Goal: Task Accomplishment & Management: Complete application form

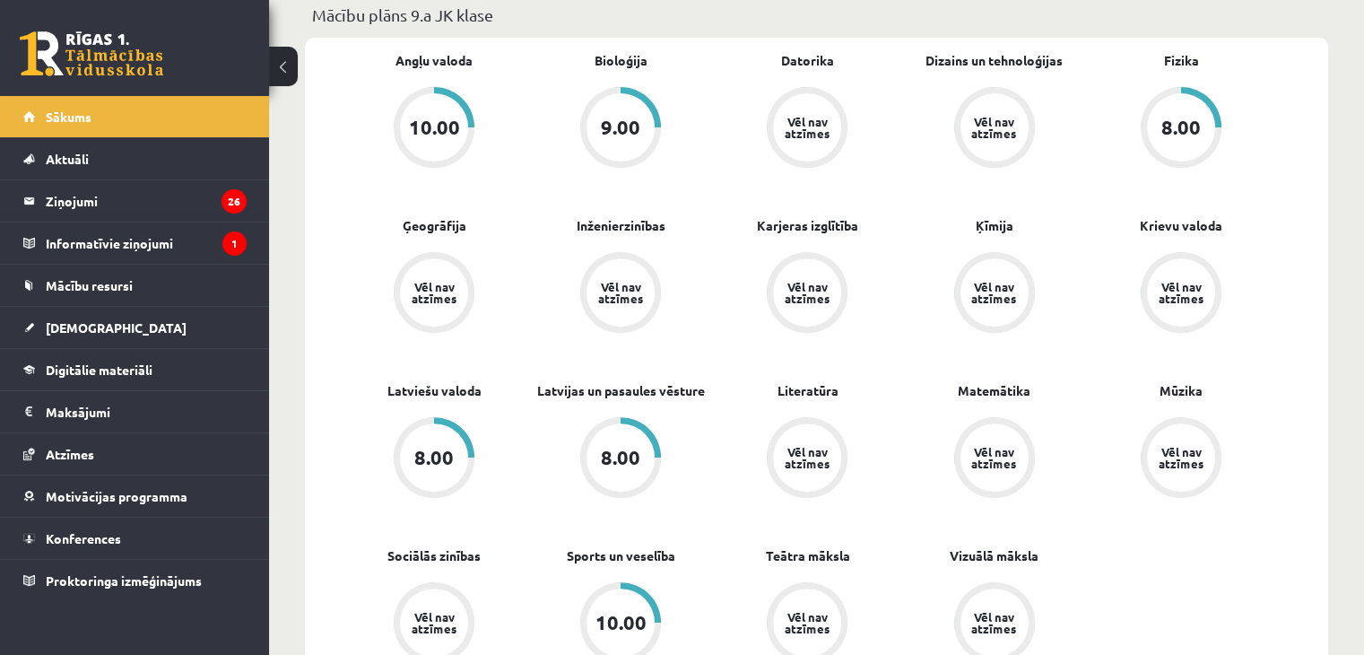
scroll to position [689, 0]
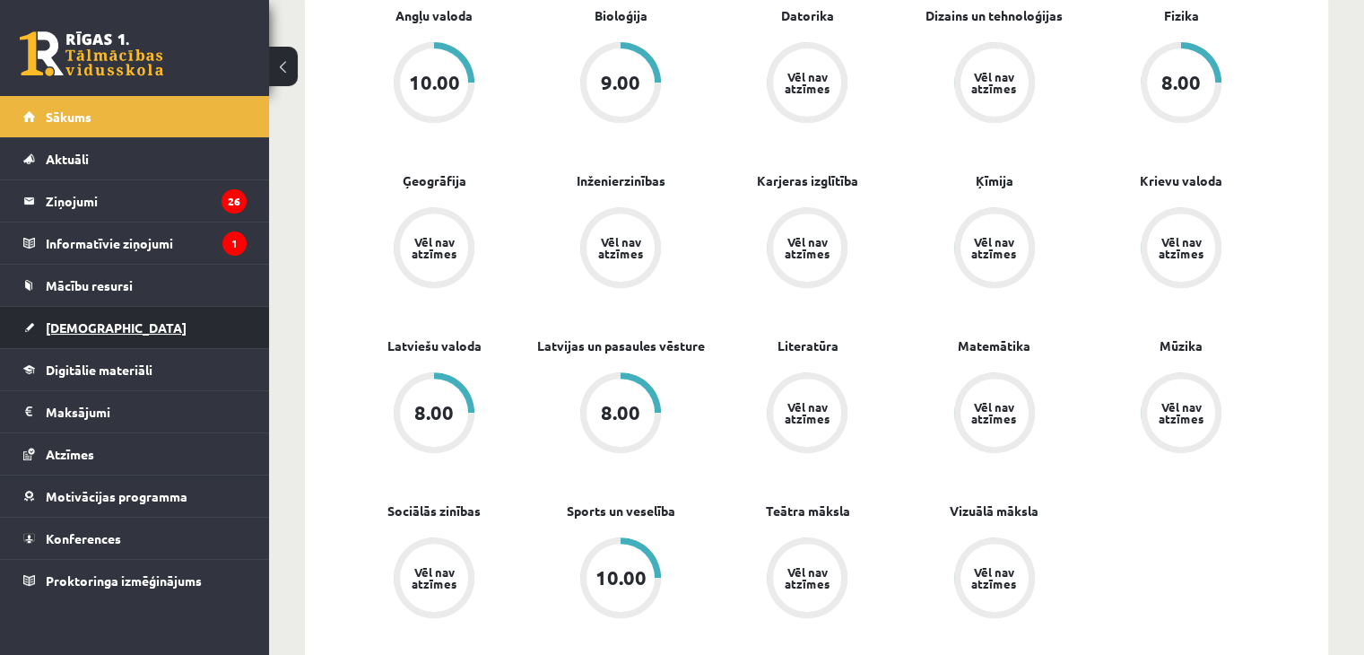
click at [79, 323] on span "[DEMOGRAPHIC_DATA]" at bounding box center [116, 327] width 141 height 16
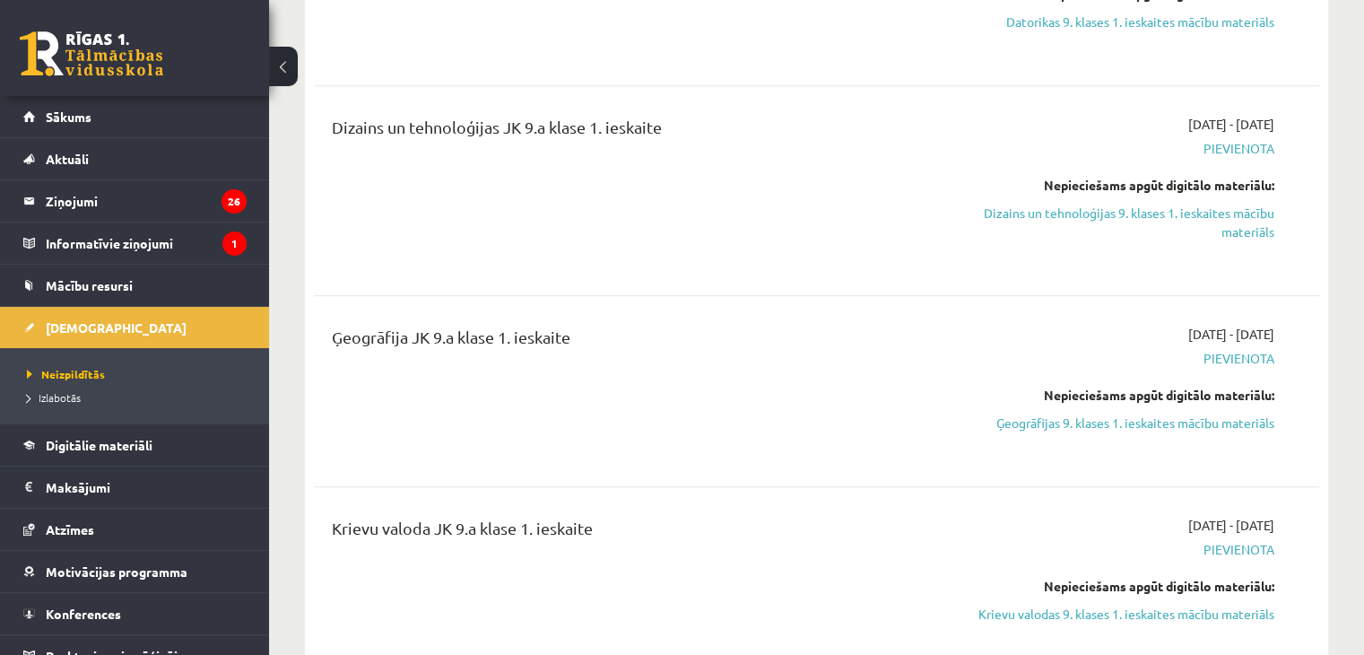
scroll to position [1128, 0]
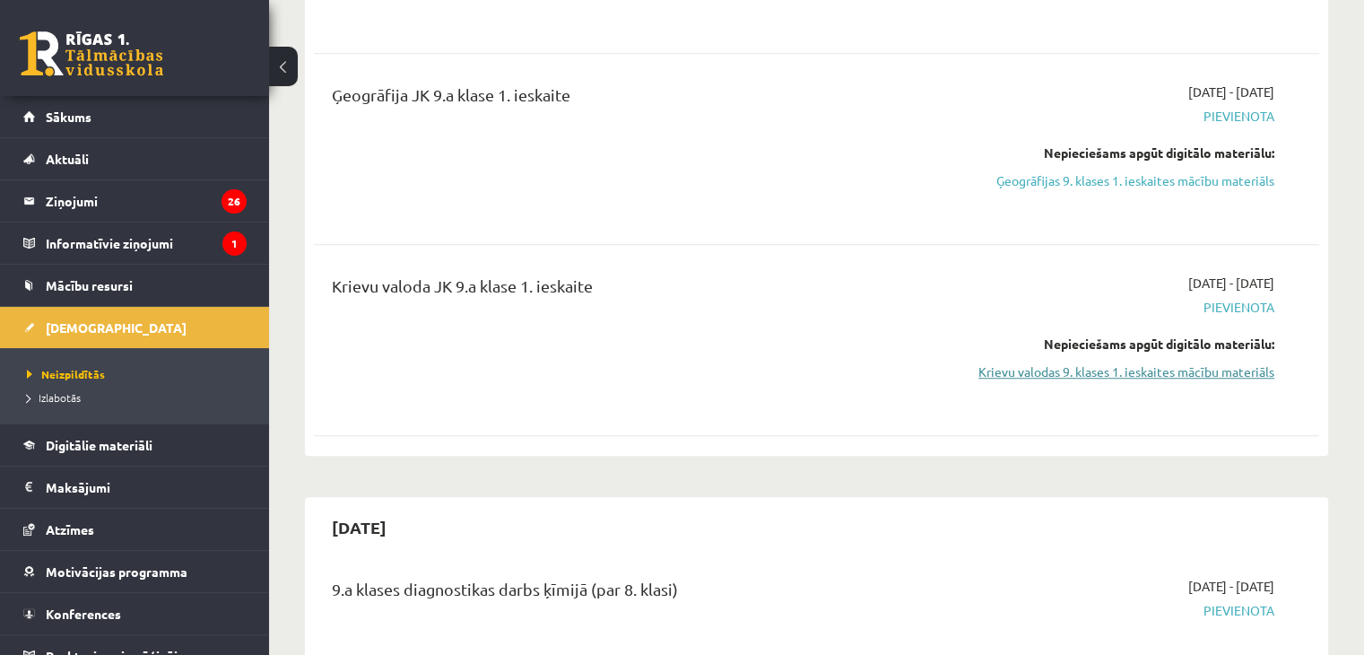
click at [1128, 369] on link "Krievu valodas 9. klases 1. ieskaites mācību materiāls" at bounding box center [1127, 371] width 296 height 19
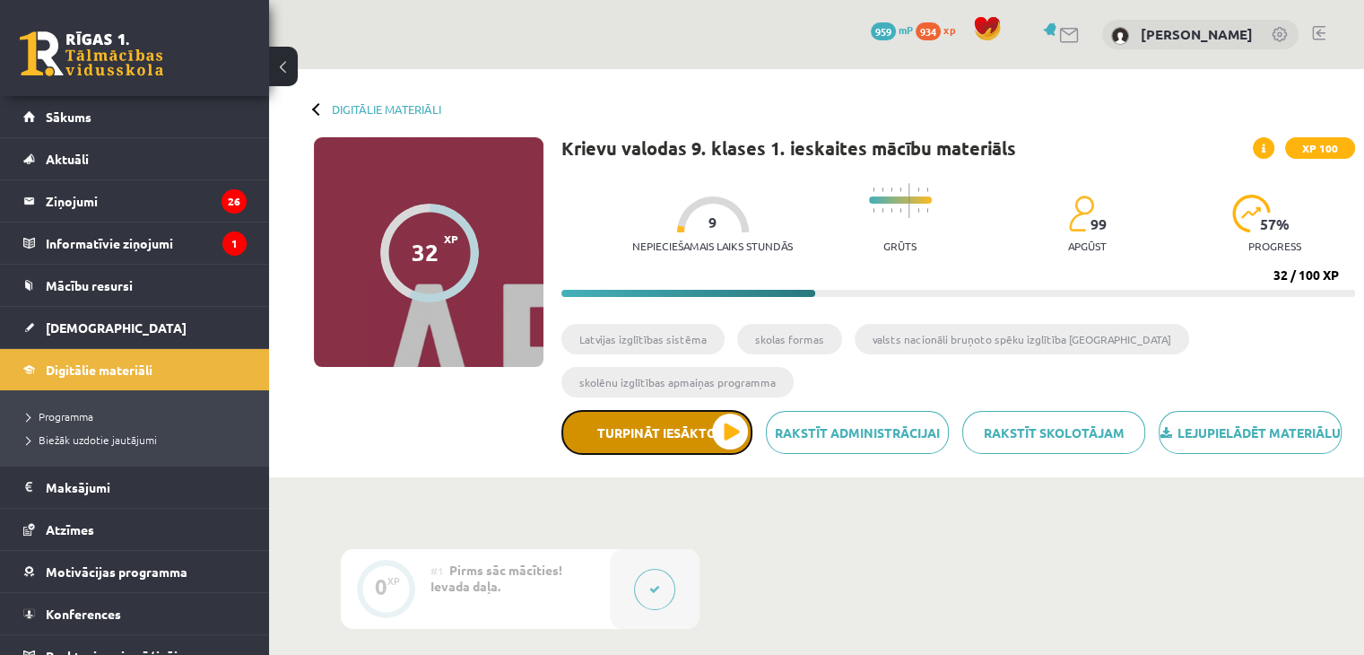
click at [678, 446] on button "Turpināt iesākto" at bounding box center [657, 432] width 191 height 45
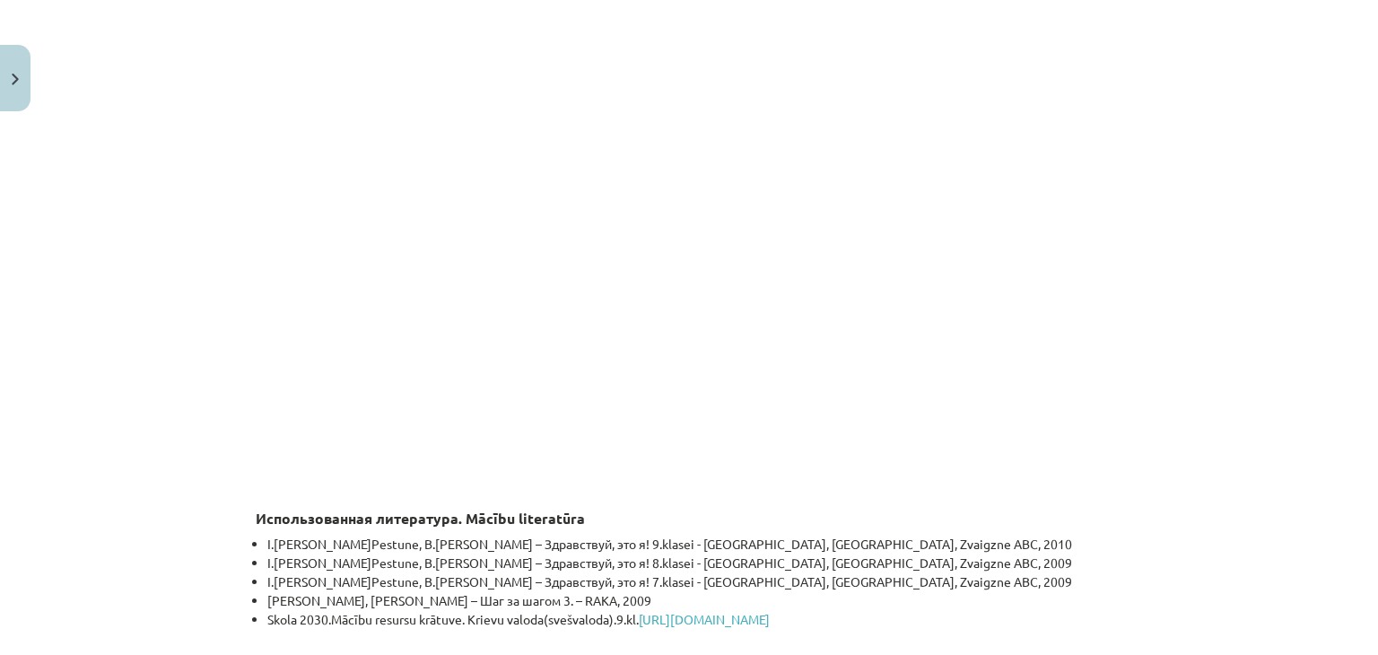
scroll to position [5327, 0]
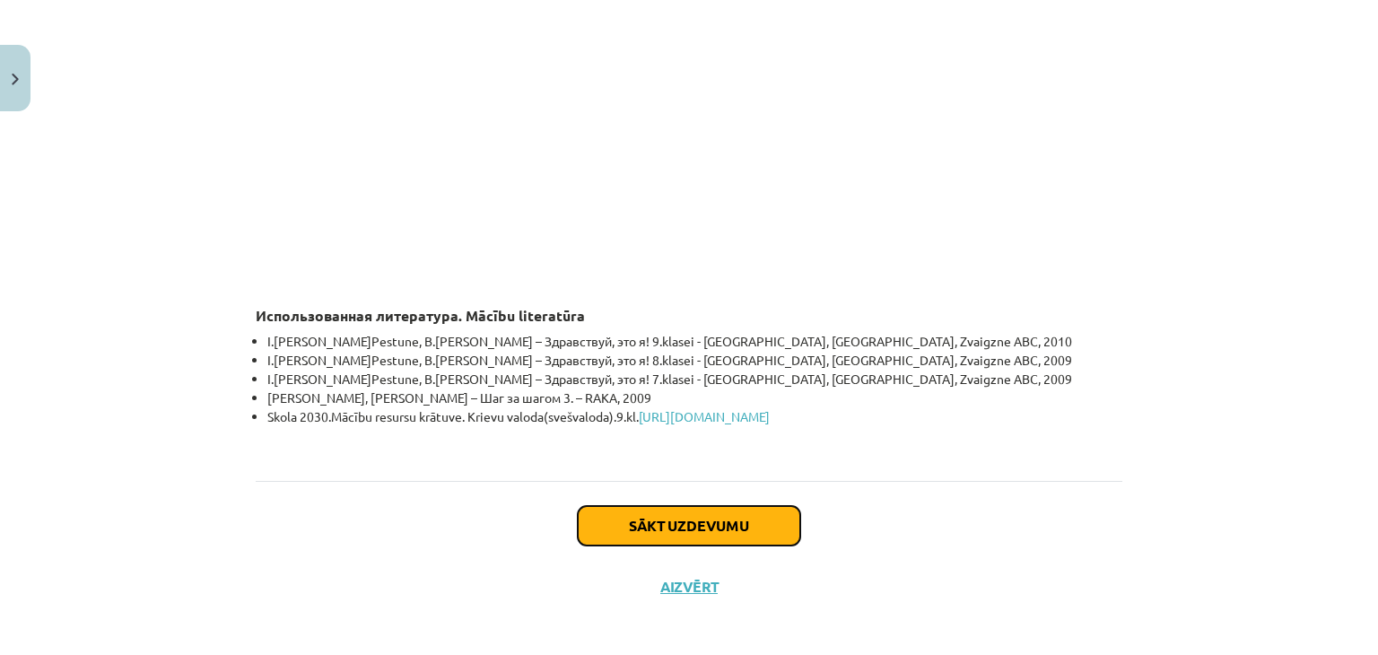
click at [643, 525] on button "Sākt uzdevumu" at bounding box center [689, 525] width 222 height 39
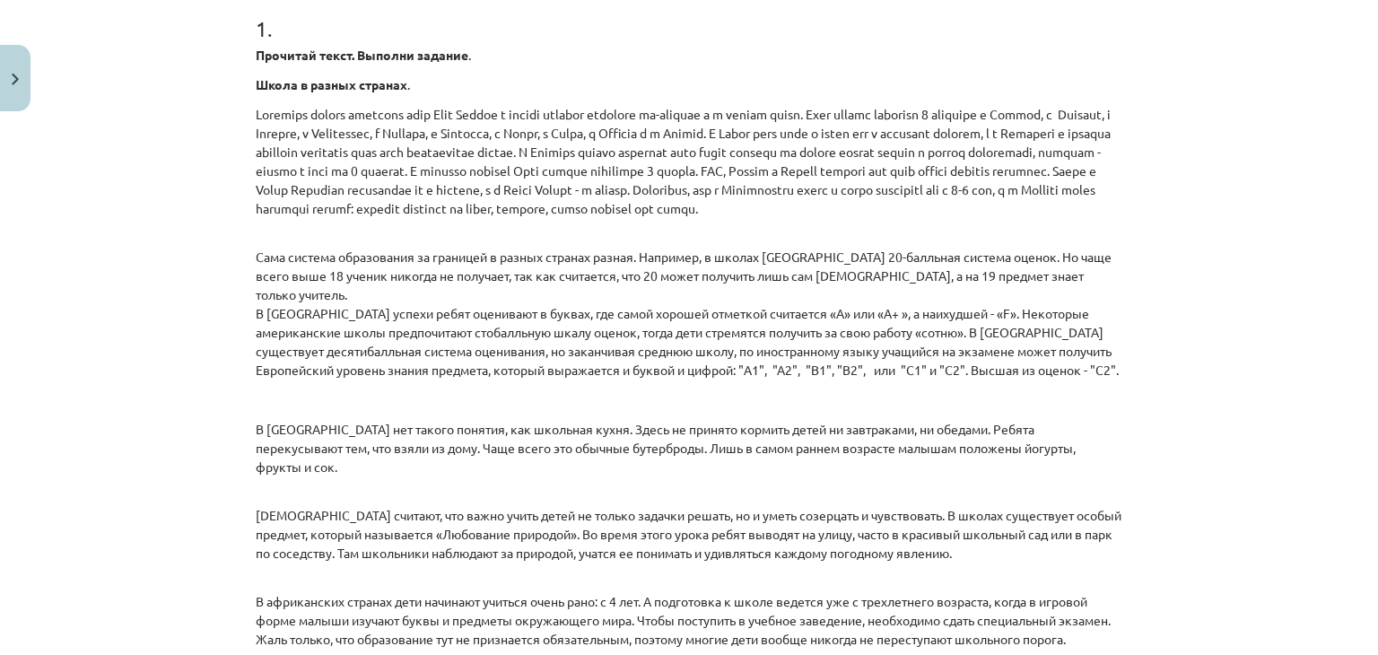
scroll to position [369, 0]
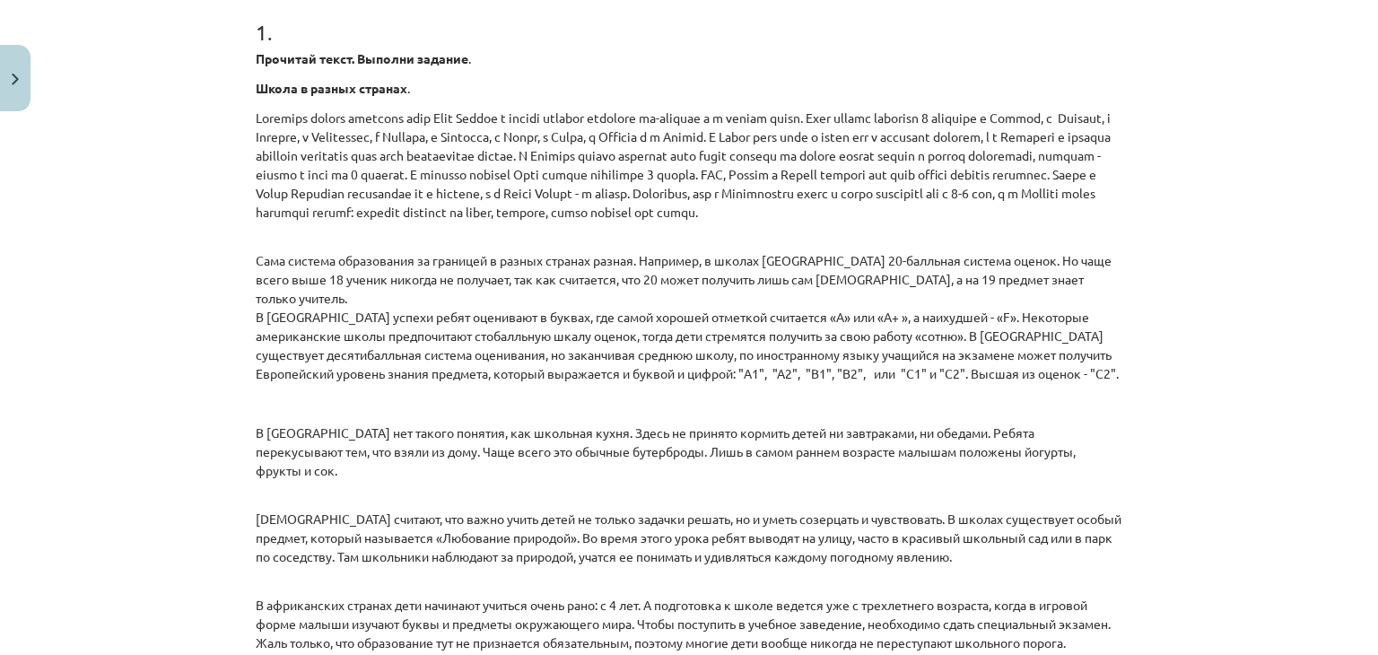
click at [1270, 266] on div "Mācību tēma: Krievu valodas 9. klases 1. ieskaites mācību materiāls #5 Программ…" at bounding box center [689, 327] width 1378 height 655
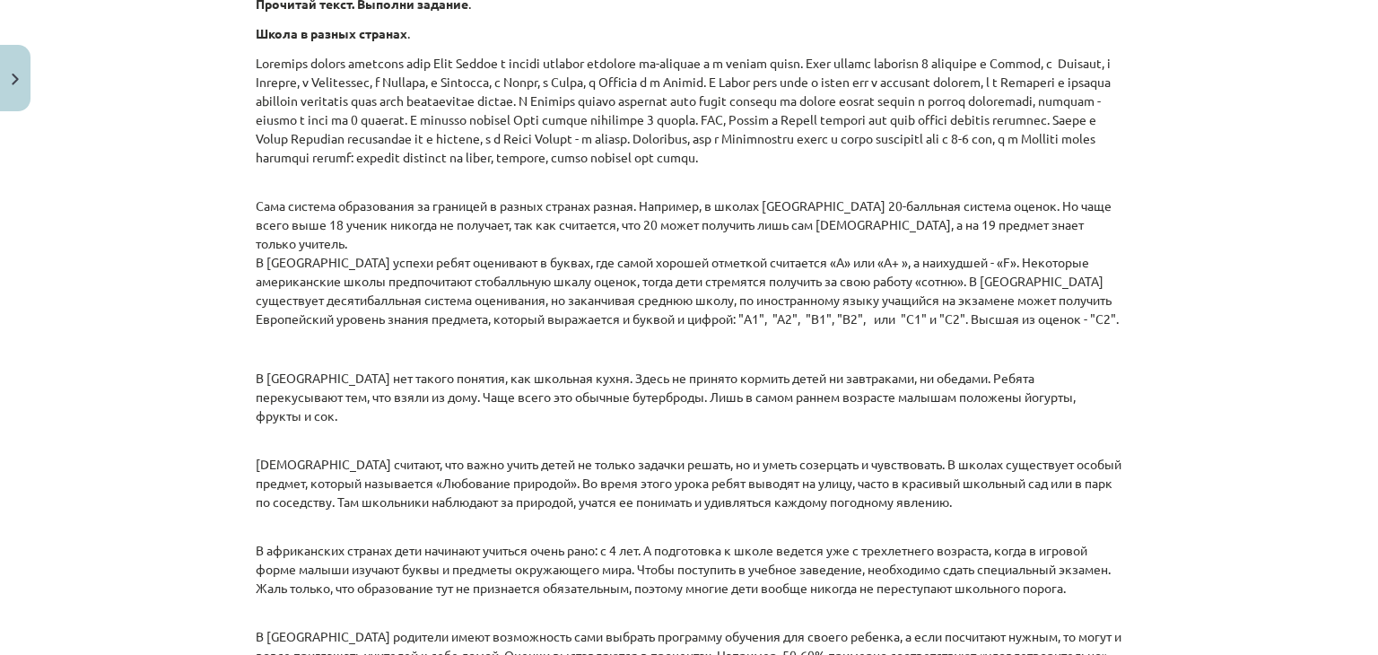
scroll to position [415, 0]
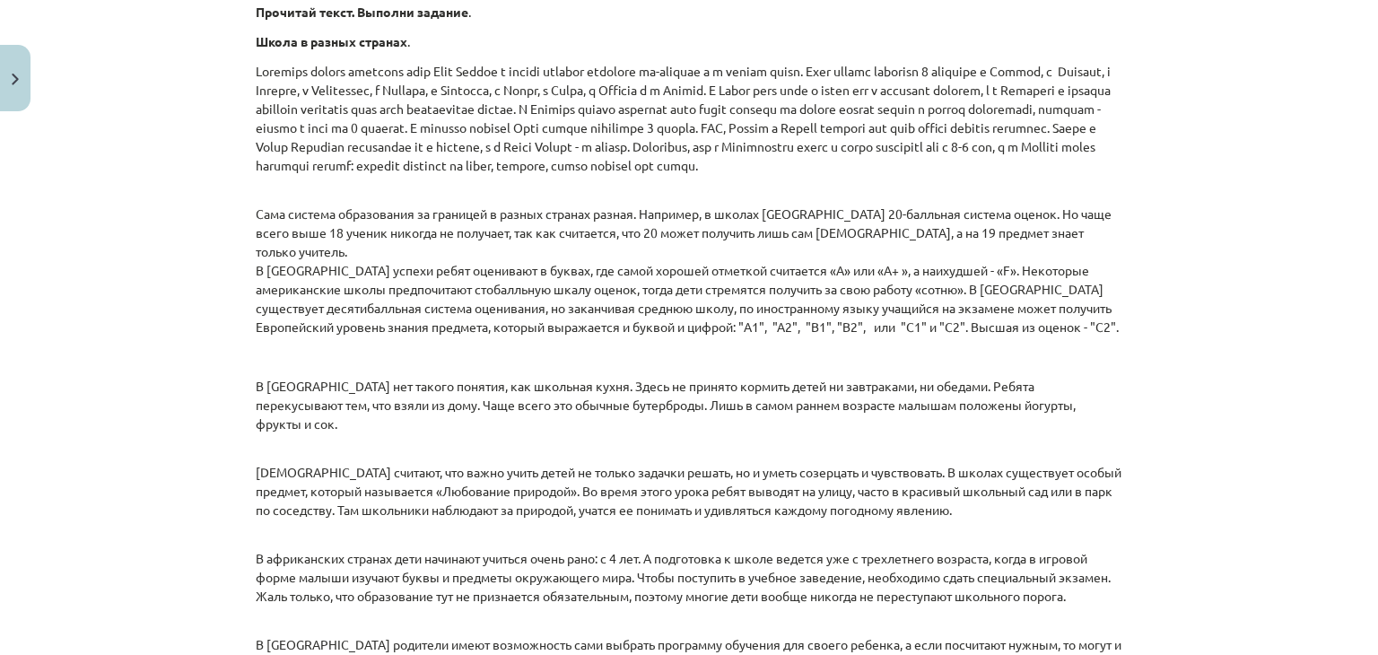
click at [1337, 159] on div "Mācību tēma: Krievu valodas 9. klases 1. ieskaites mācību materiāls #5 Программ…" at bounding box center [689, 327] width 1378 height 655
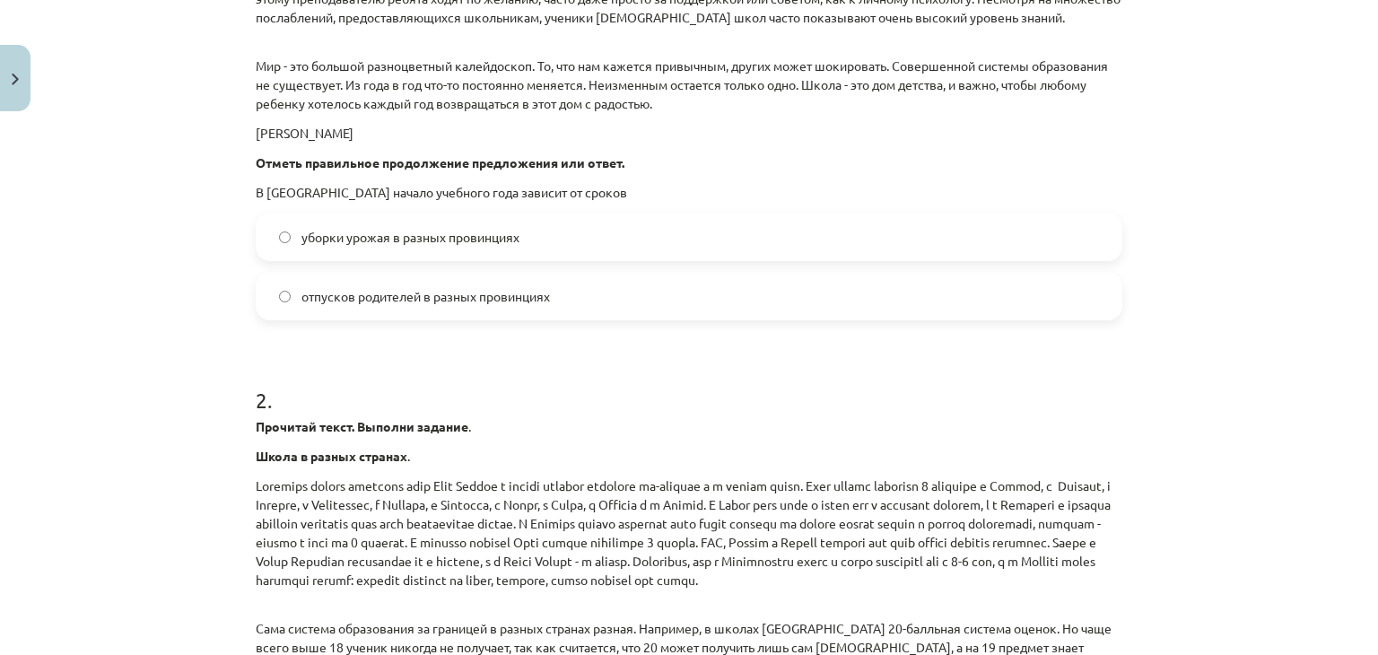
scroll to position [1339, 0]
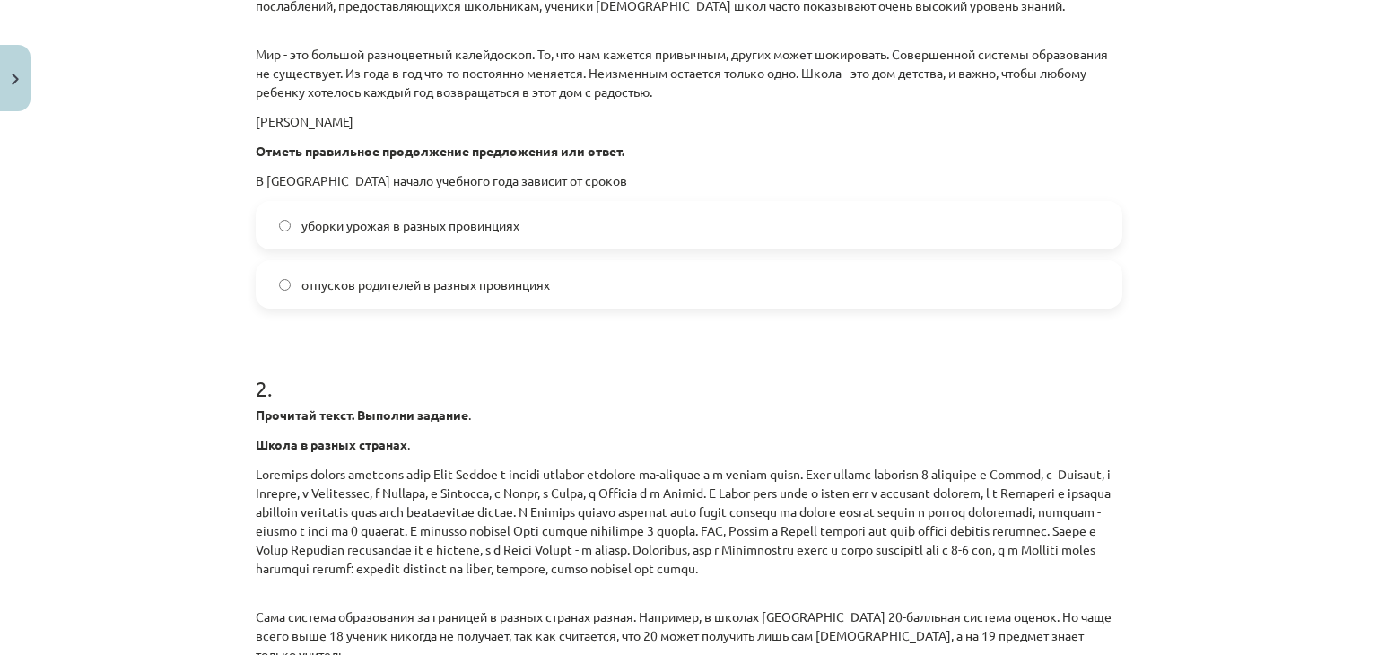
click at [608, 220] on label "уборки урожая в разных провинциях" at bounding box center [688, 225] width 863 height 45
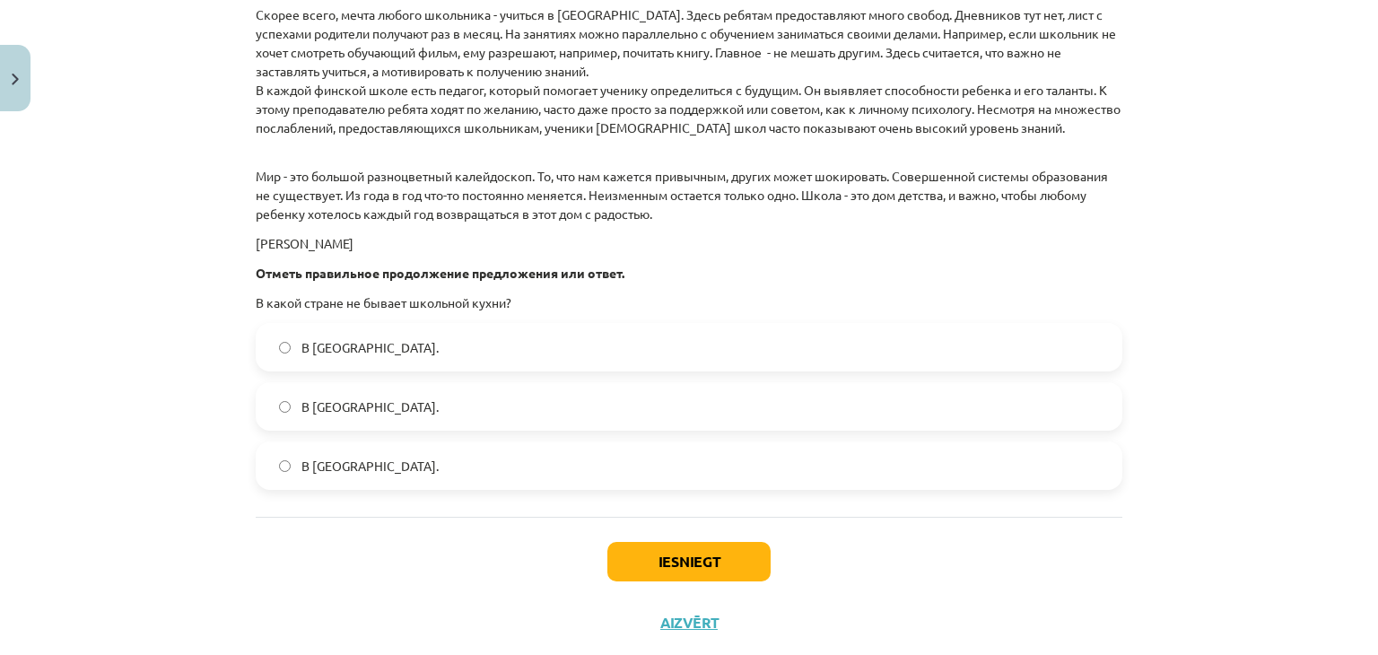
scroll to position [2587, 0]
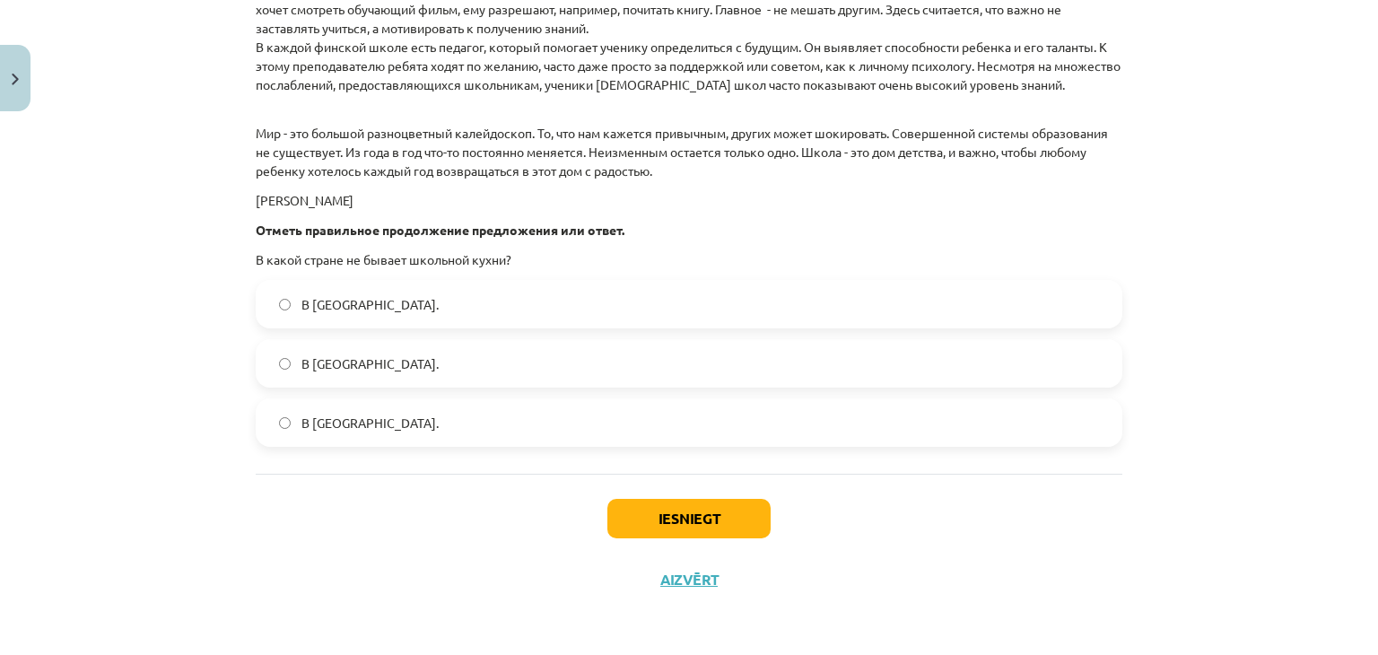
click at [447, 311] on label "В [GEOGRAPHIC_DATA]." at bounding box center [688, 304] width 863 height 45
click at [692, 520] on button "Iesniegt" at bounding box center [688, 518] width 163 height 39
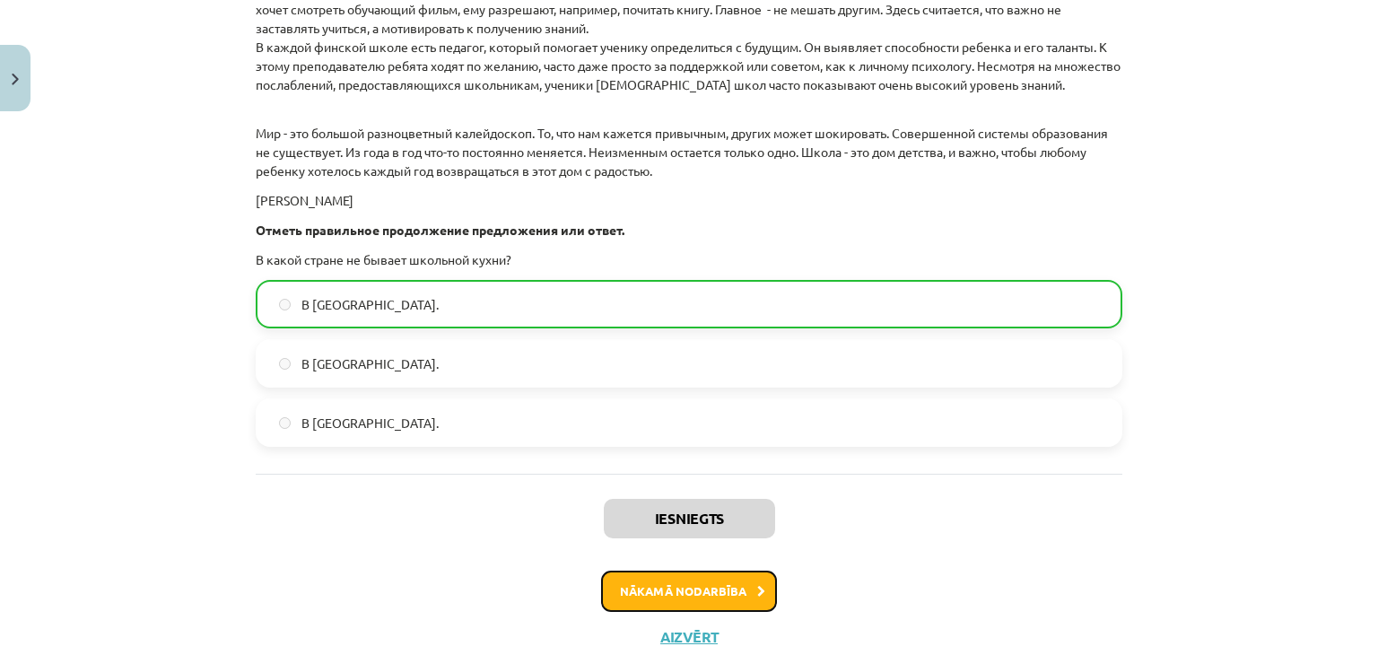
click at [654, 584] on button "Nākamā nodarbība" at bounding box center [689, 590] width 176 height 41
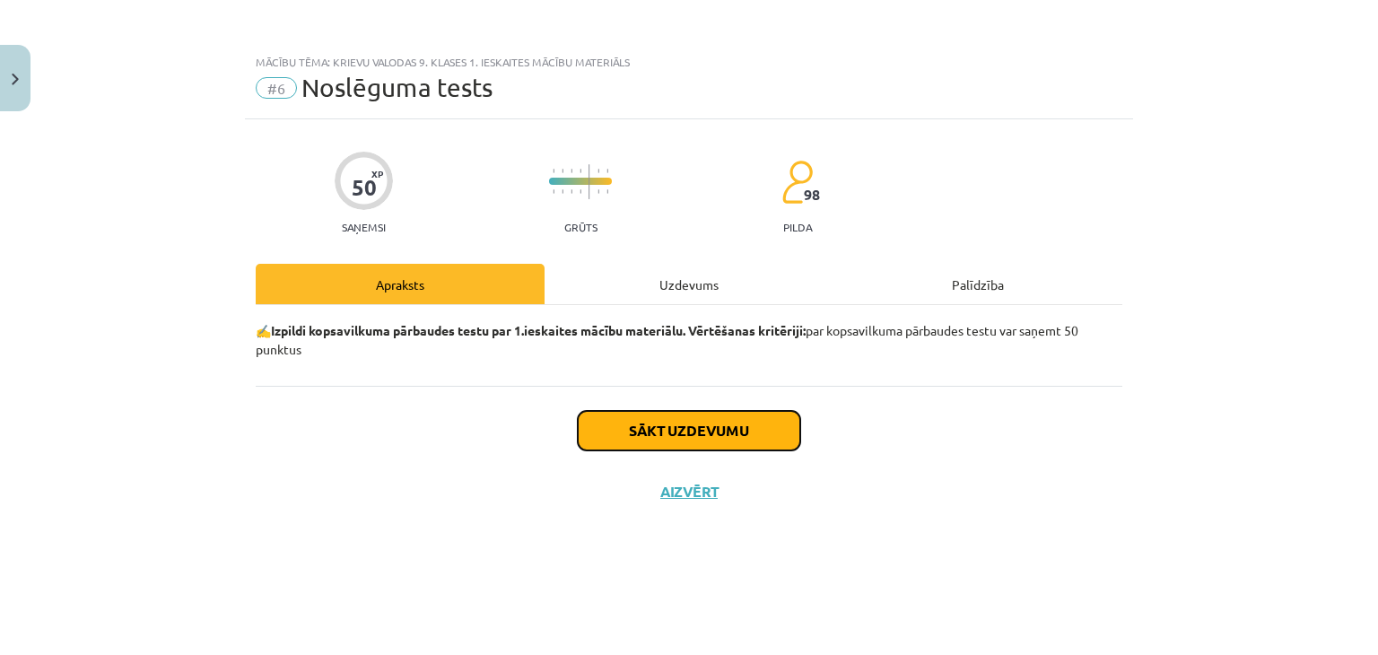
click at [689, 428] on button "Sākt uzdevumu" at bounding box center [689, 430] width 222 height 39
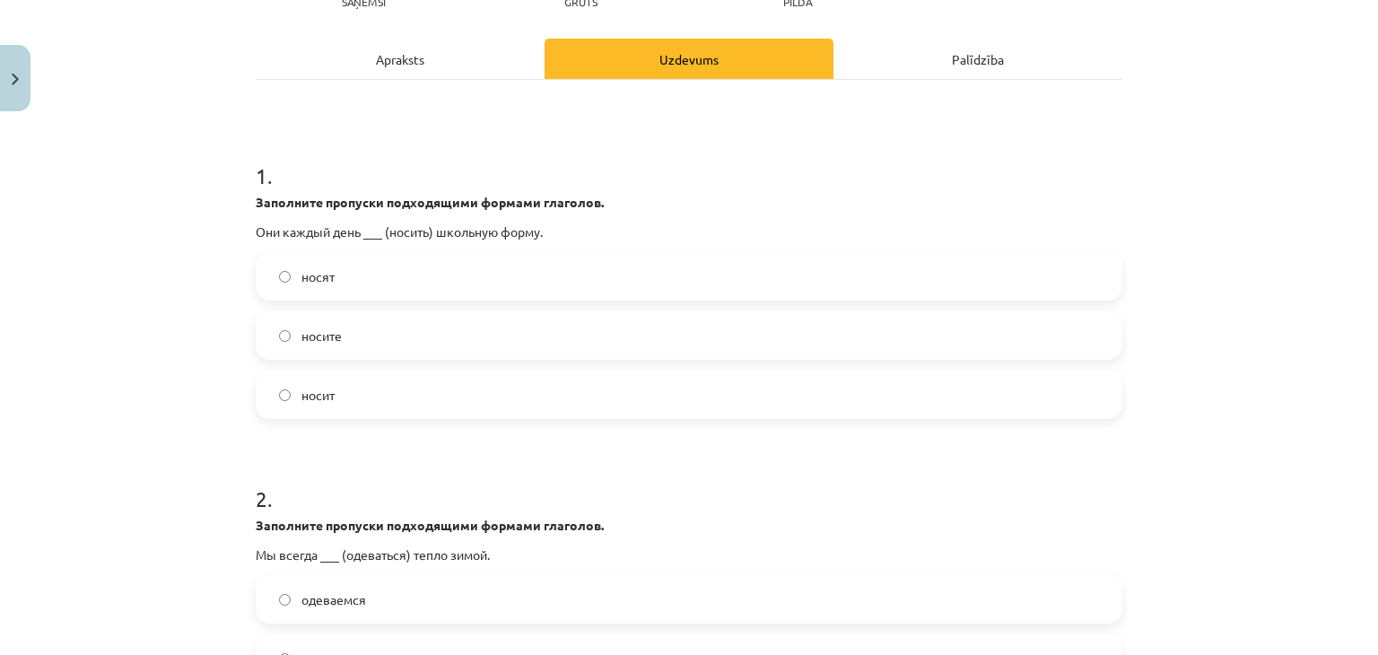
scroll to position [247, 0]
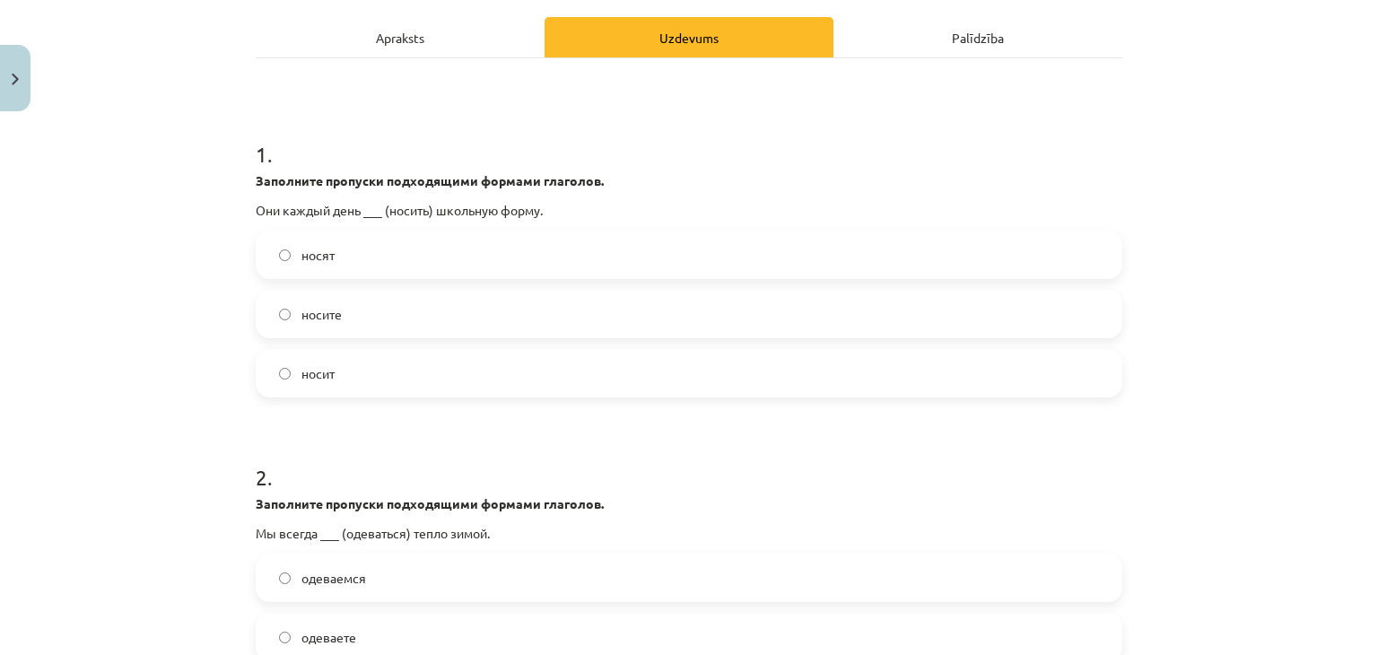
click at [586, 252] on label "носят" at bounding box center [688, 254] width 863 height 45
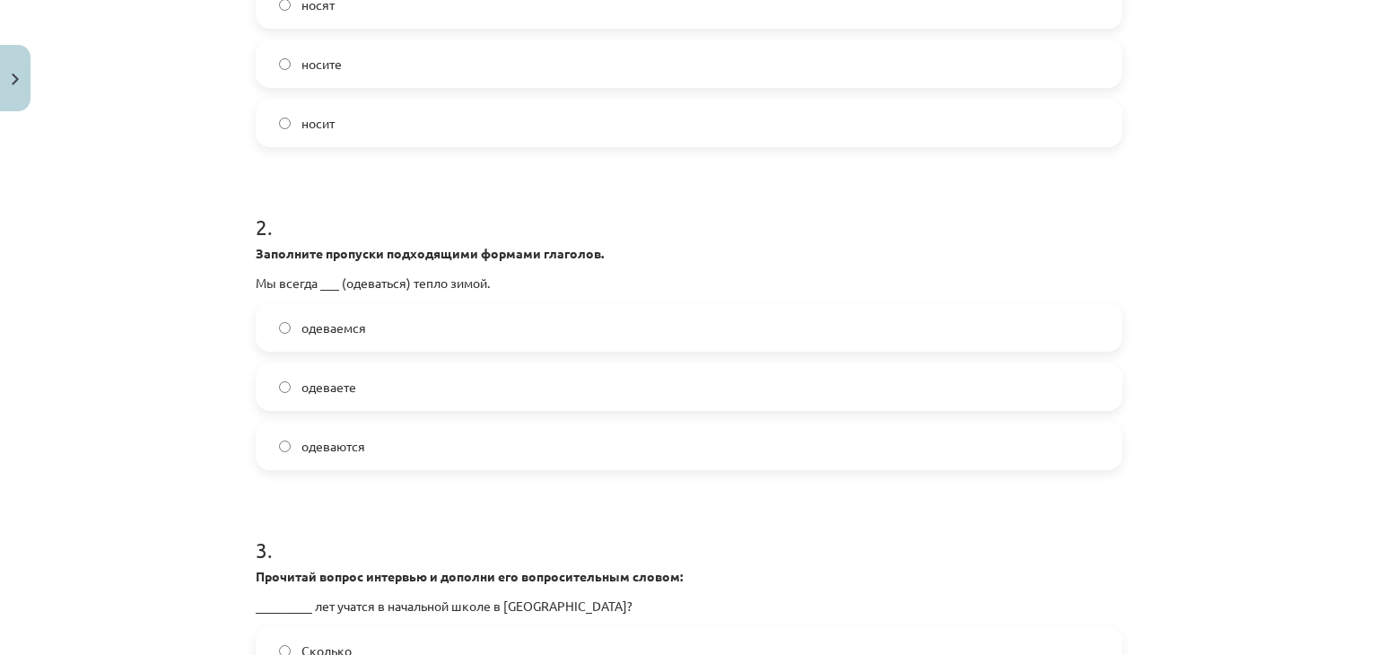
scroll to position [514, 0]
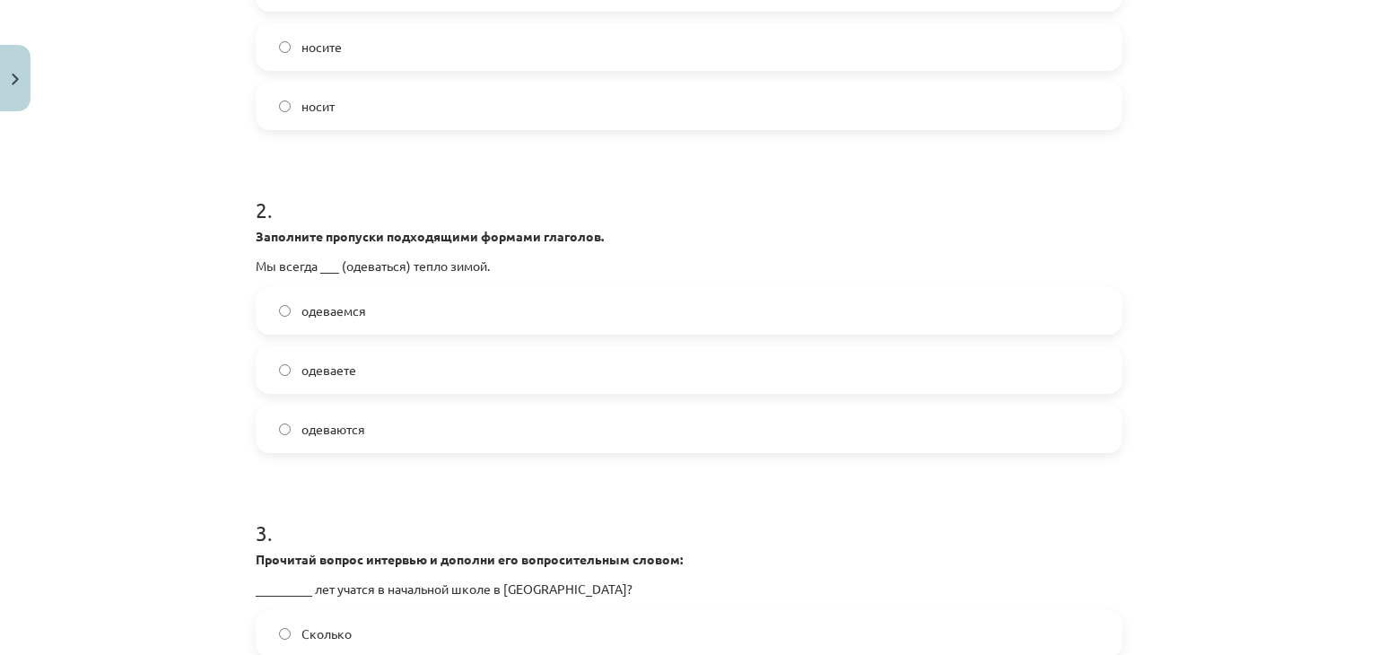
click at [383, 306] on label "одеваемся" at bounding box center [688, 310] width 863 height 45
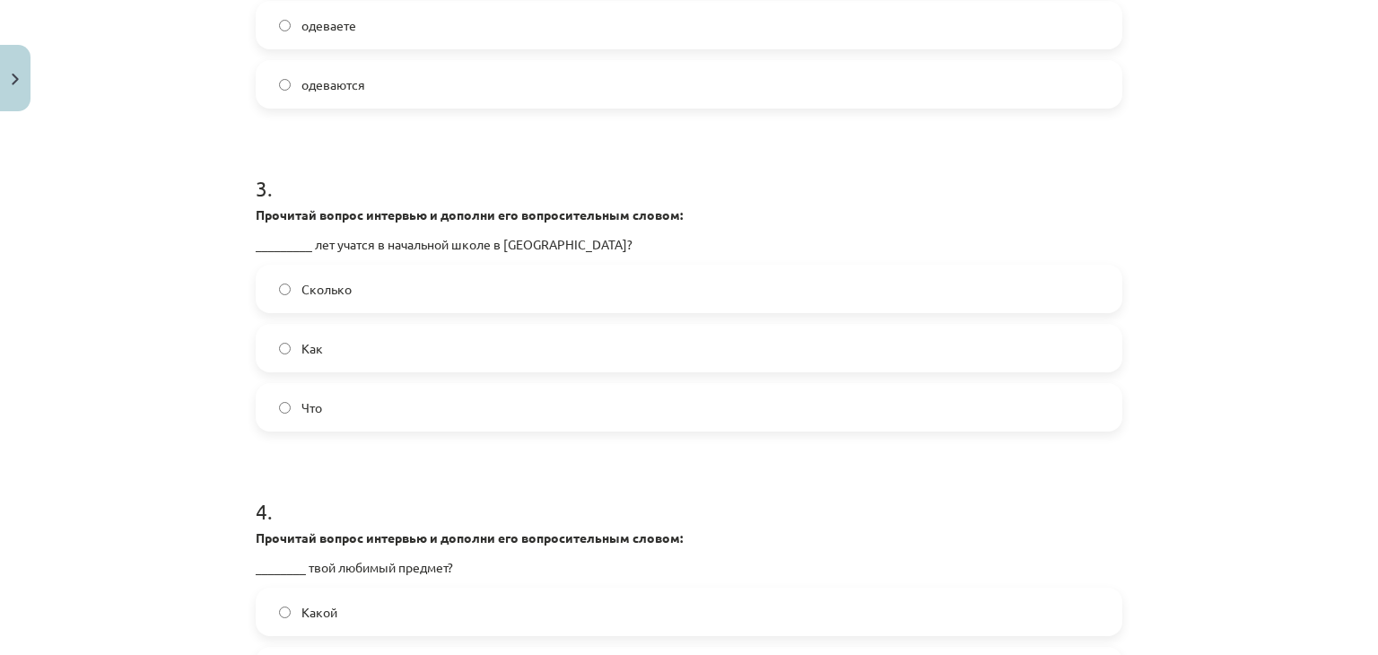
scroll to position [867, 0]
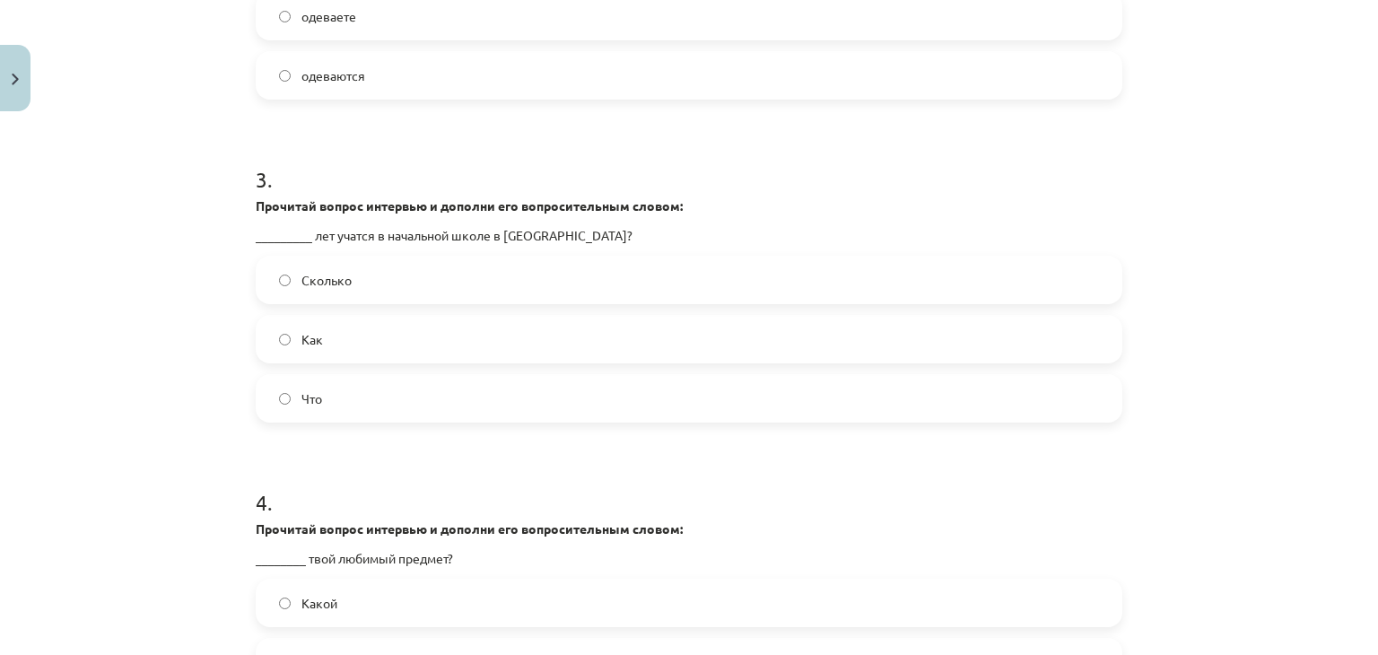
click at [397, 286] on label "Сколько" at bounding box center [688, 279] width 863 height 45
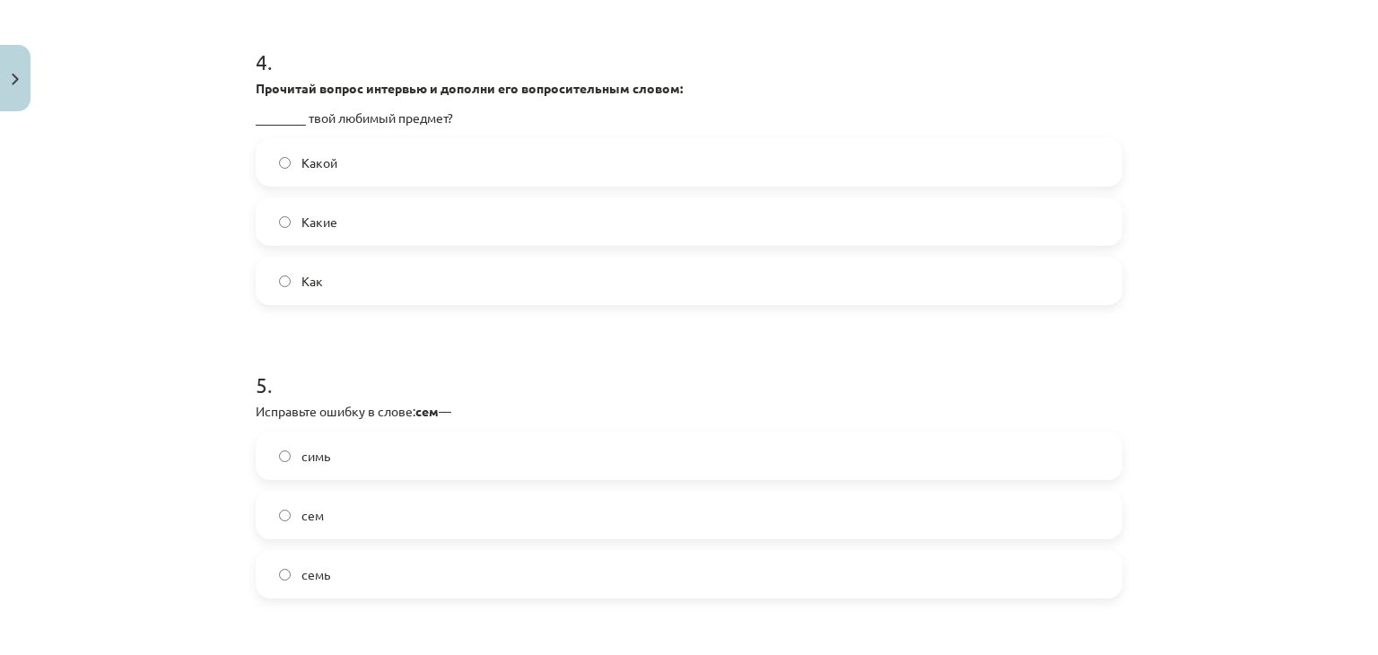
scroll to position [1277, 0]
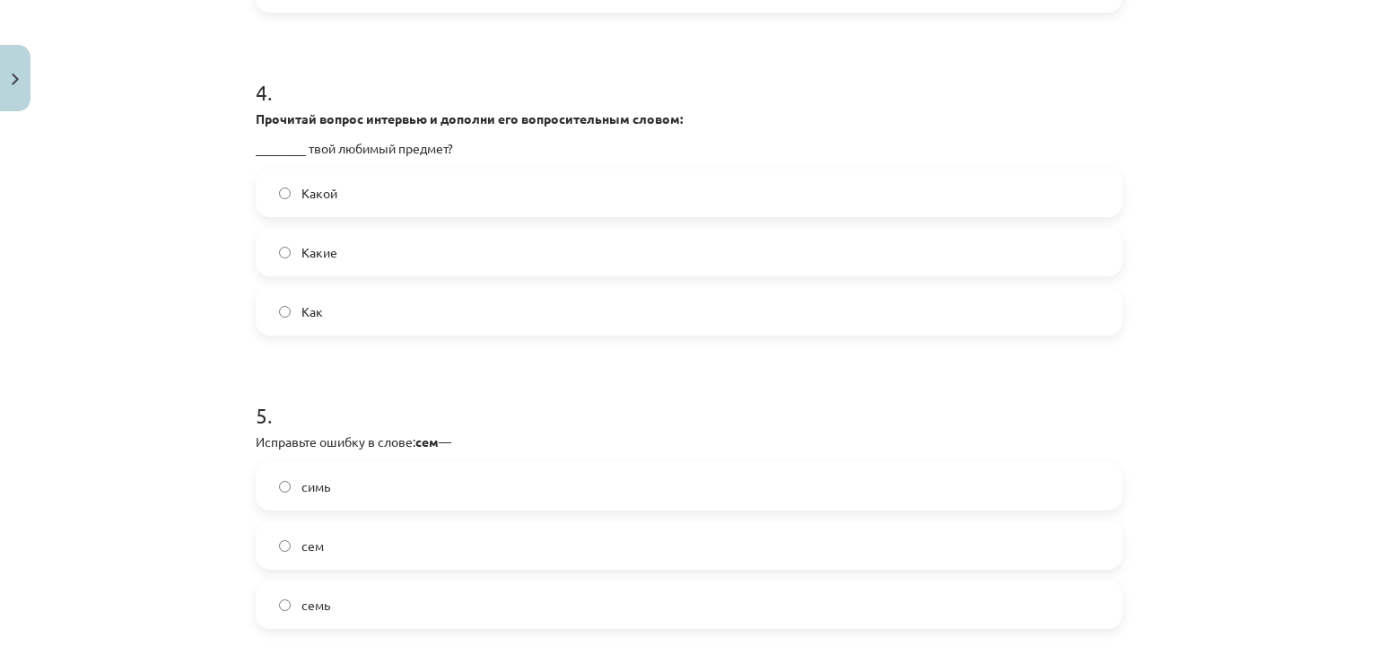
click at [367, 205] on label "Какой" at bounding box center [688, 192] width 863 height 45
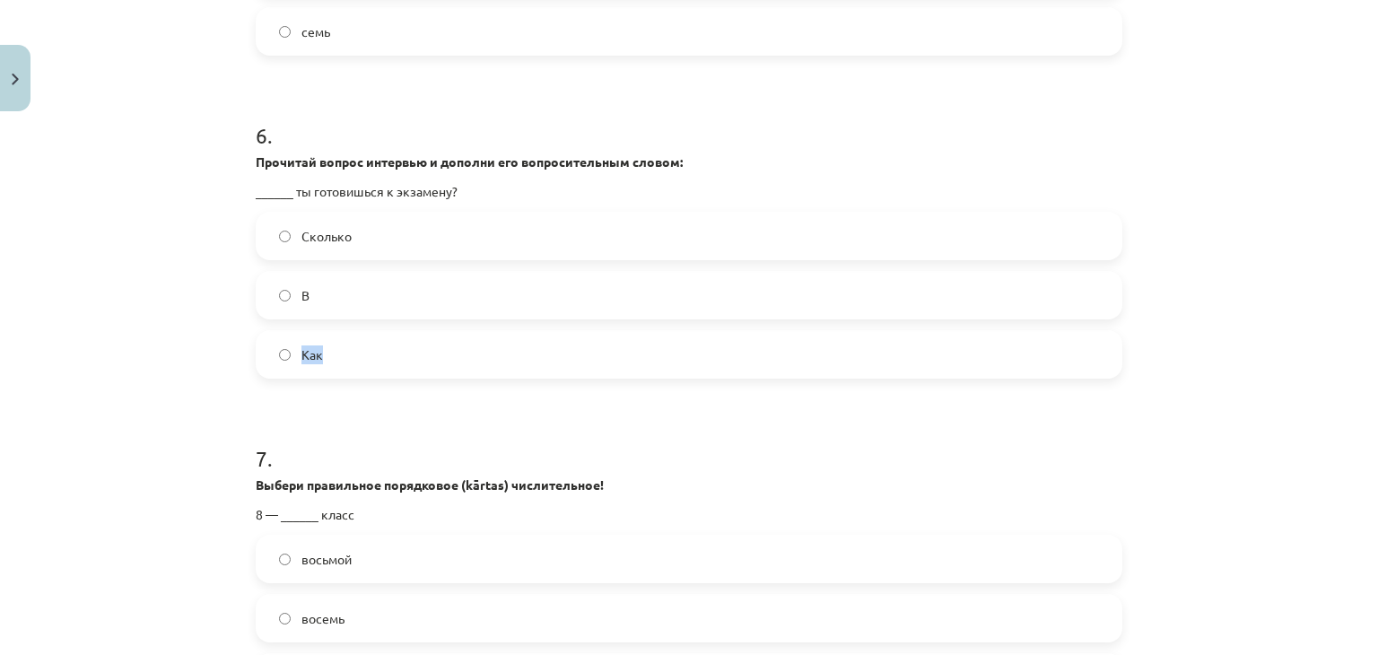
drag, startPoint x: 1363, startPoint y: 349, endPoint x: 1364, endPoint y: 277, distance: 71.8
click at [1364, 277] on div "Mācību tēma: Krievu valodas 9. klases 1. ieskaites mācību materiāls #6 Noslēgum…" at bounding box center [689, 327] width 1378 height 655
click at [1254, 286] on div "Mācību tēma: Krievu valodas 9. klases 1. ieskaites mācību materiāls #6 Noslēgum…" at bounding box center [689, 327] width 1378 height 655
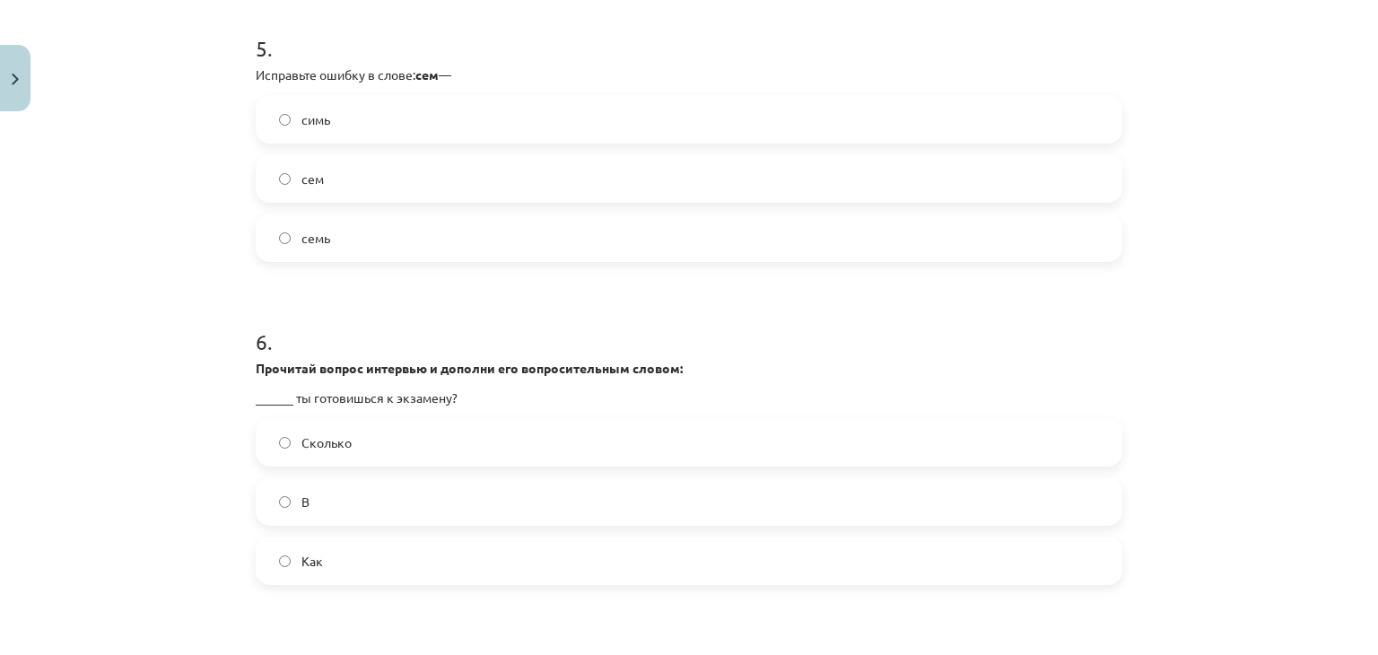
scroll to position [1658, 0]
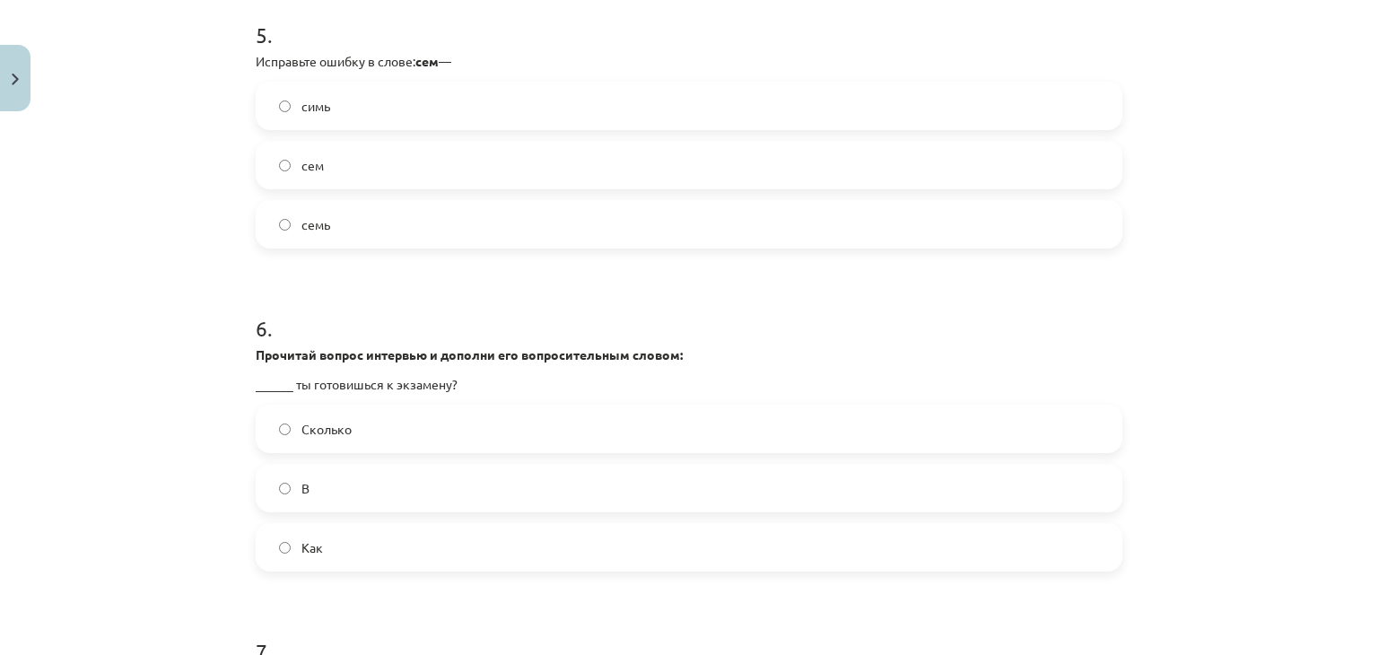
click at [368, 220] on label "семь" at bounding box center [688, 224] width 863 height 45
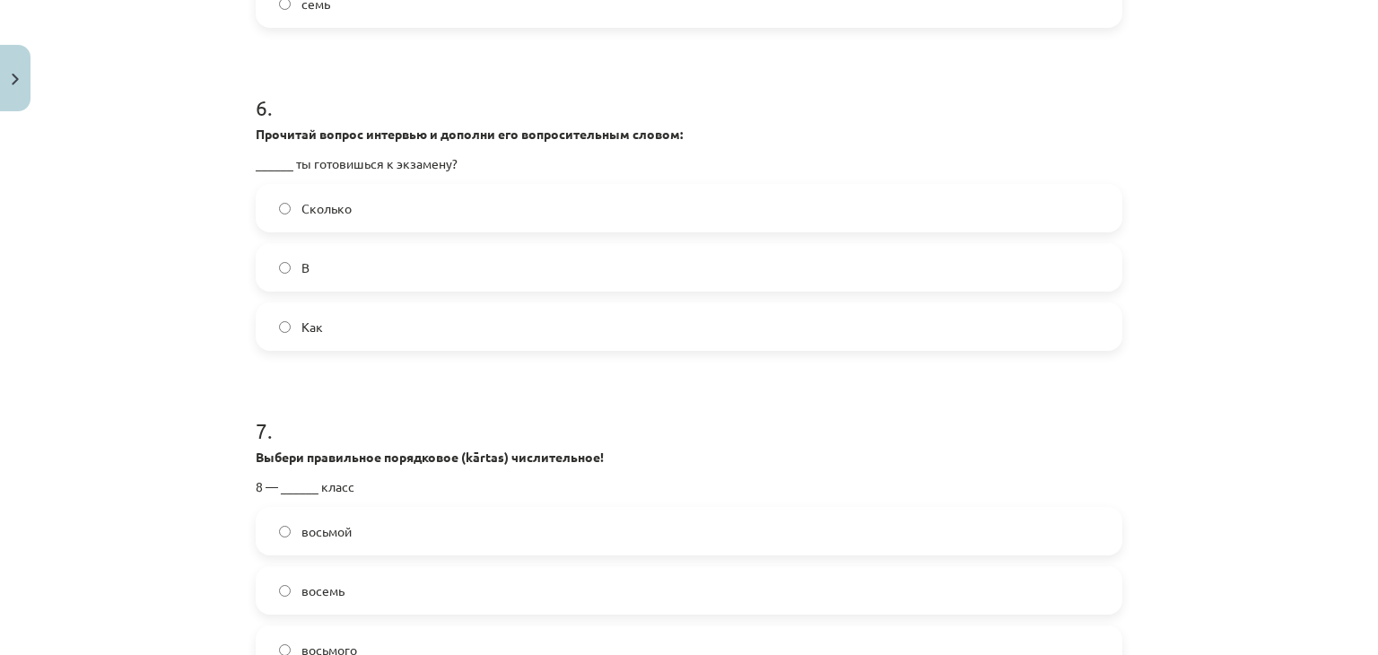
scroll to position [1908, 0]
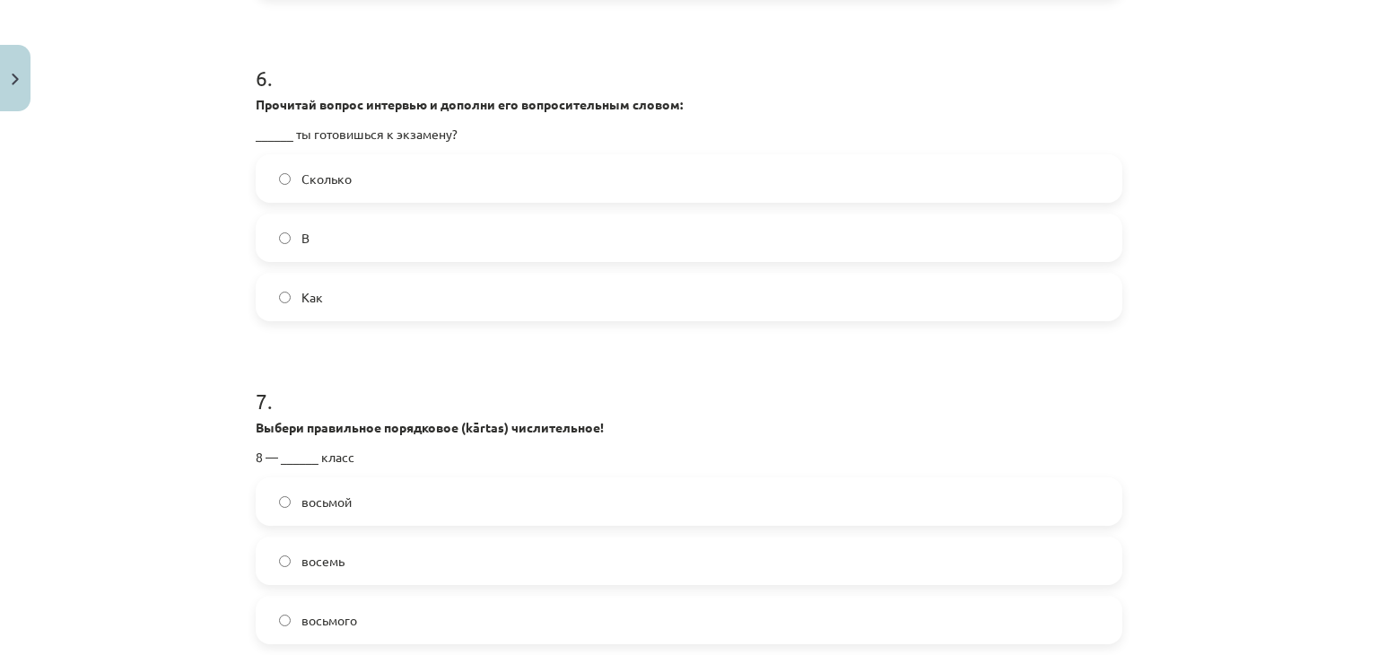
click at [359, 170] on label "Сколько" at bounding box center [688, 178] width 863 height 45
click at [366, 183] on label "Сколько" at bounding box center [688, 178] width 863 height 45
click at [320, 299] on label "Как" at bounding box center [688, 296] width 863 height 45
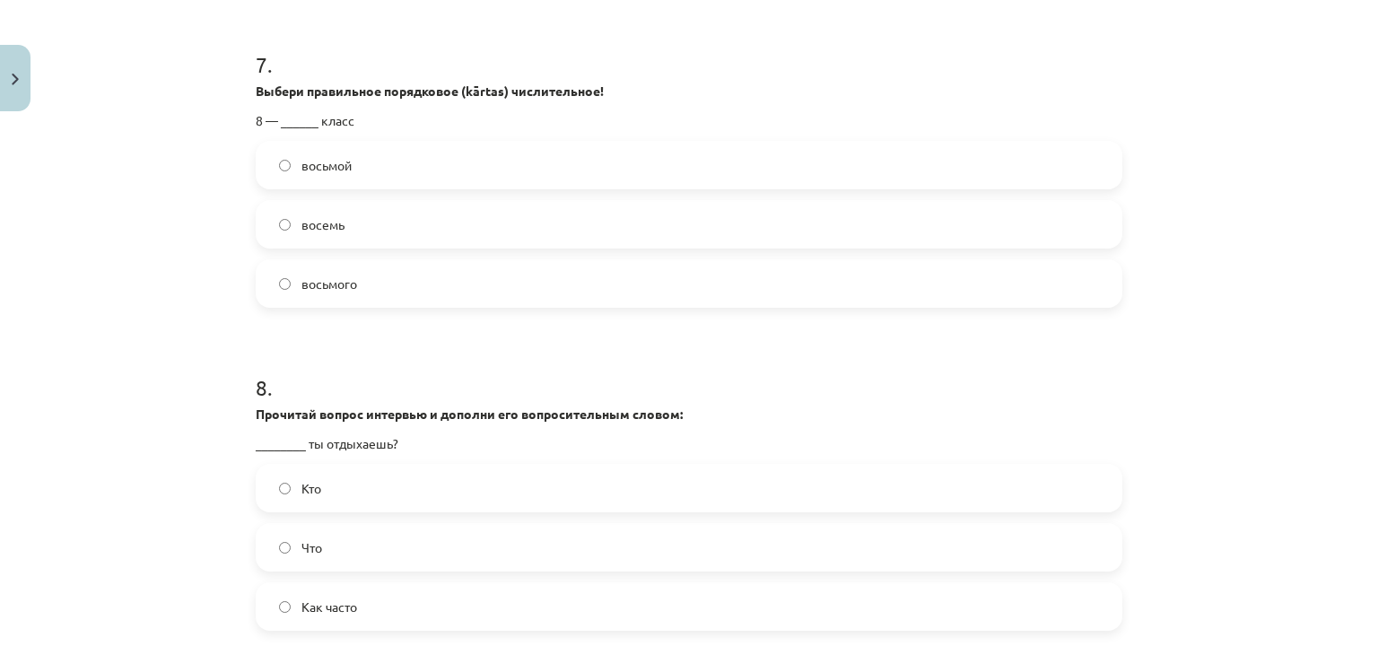
scroll to position [2249, 0]
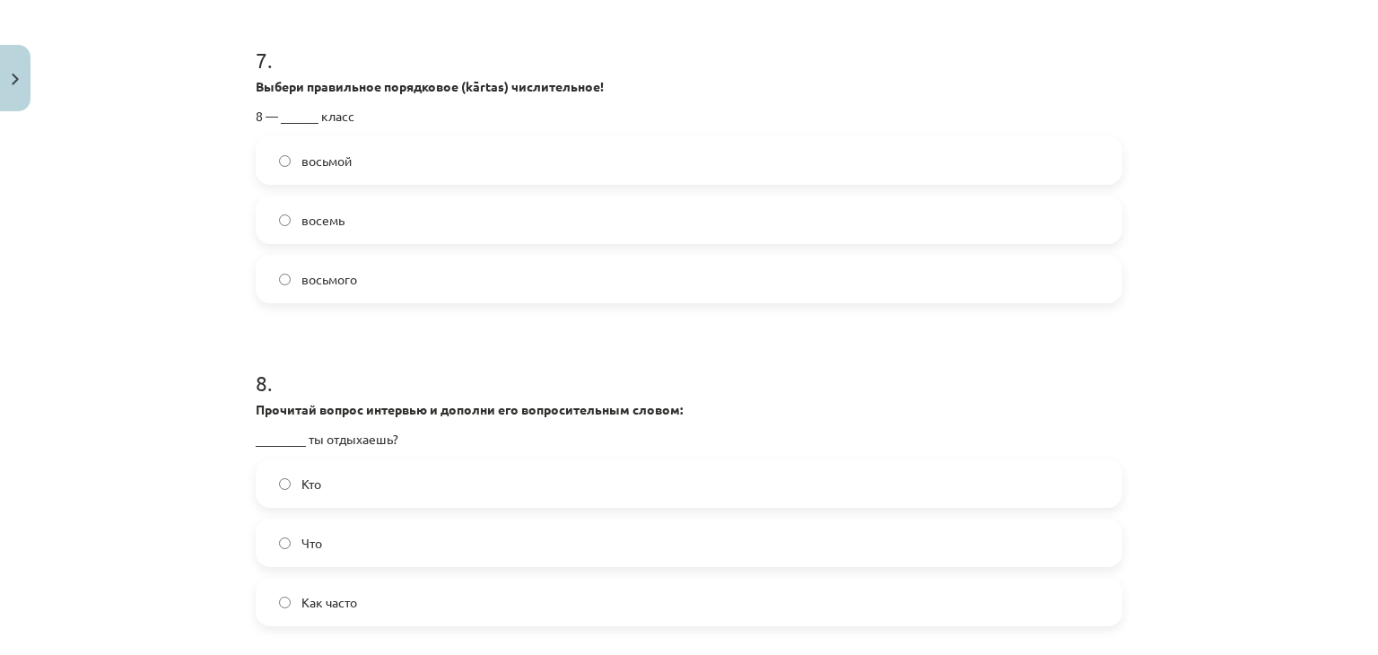
click at [347, 162] on label "восьмой" at bounding box center [688, 160] width 863 height 45
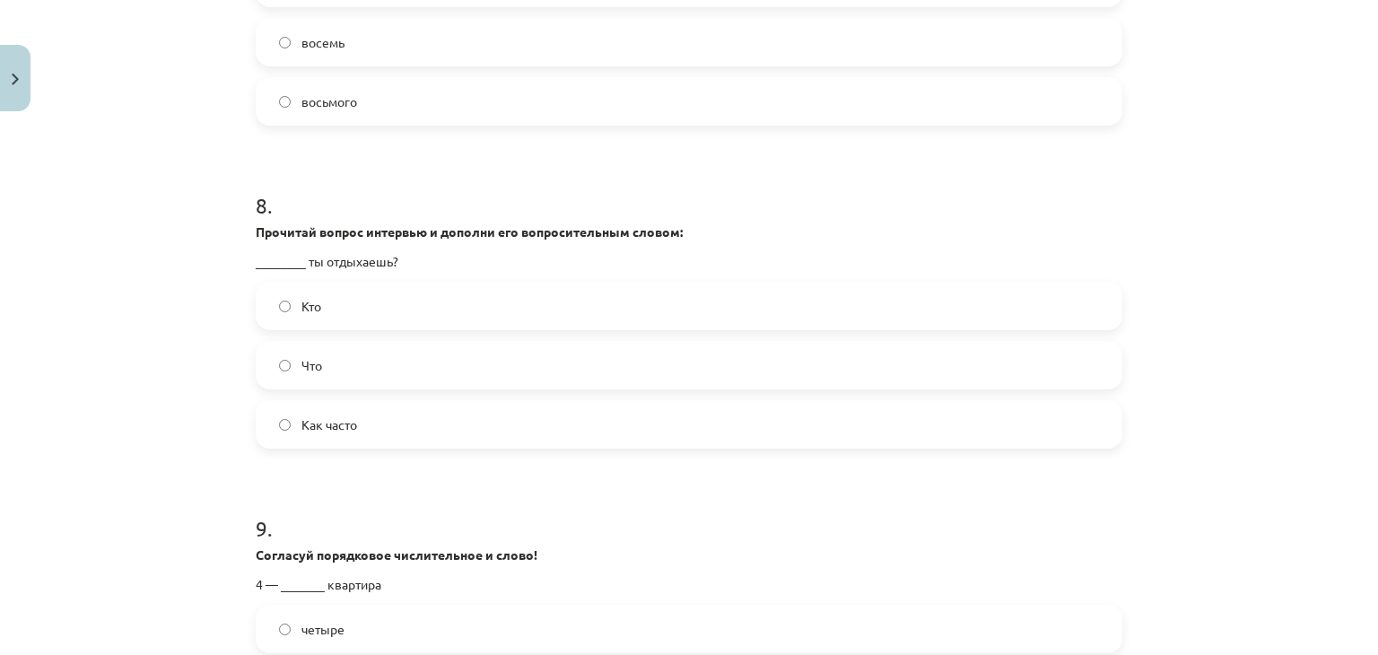
scroll to position [2448, 0]
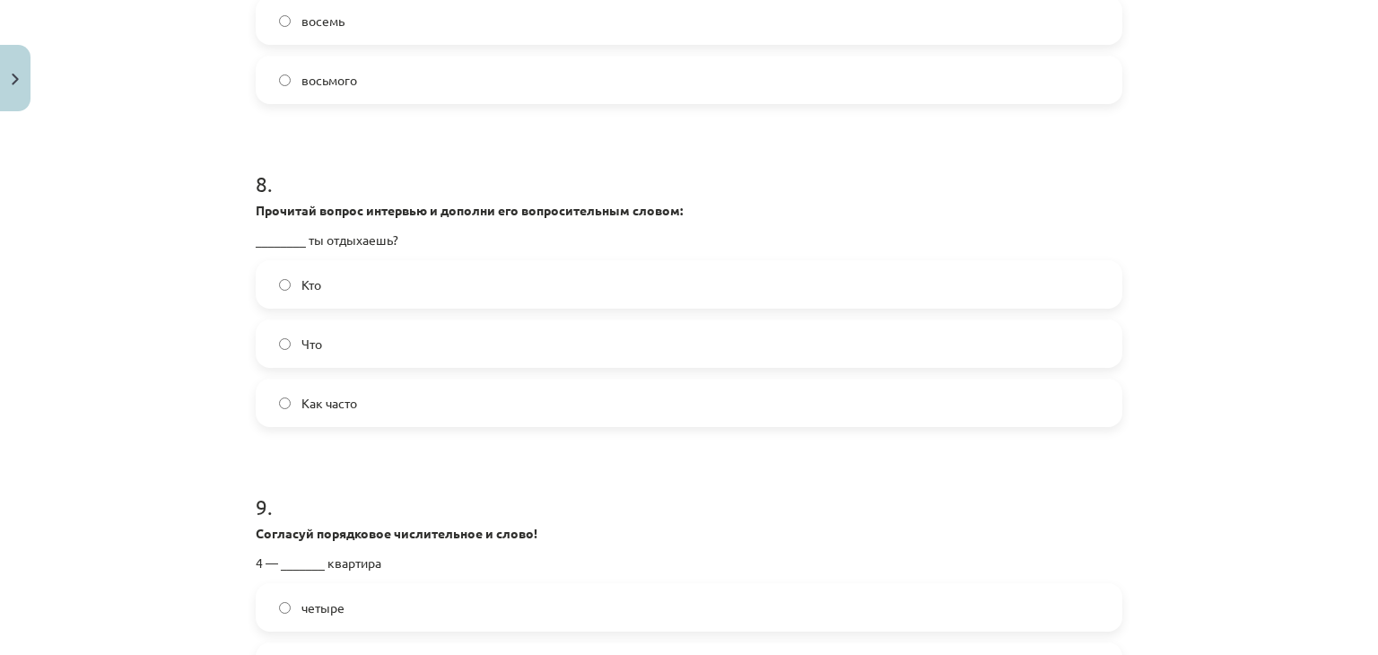
click at [366, 406] on label "Как часто" at bounding box center [688, 402] width 863 height 45
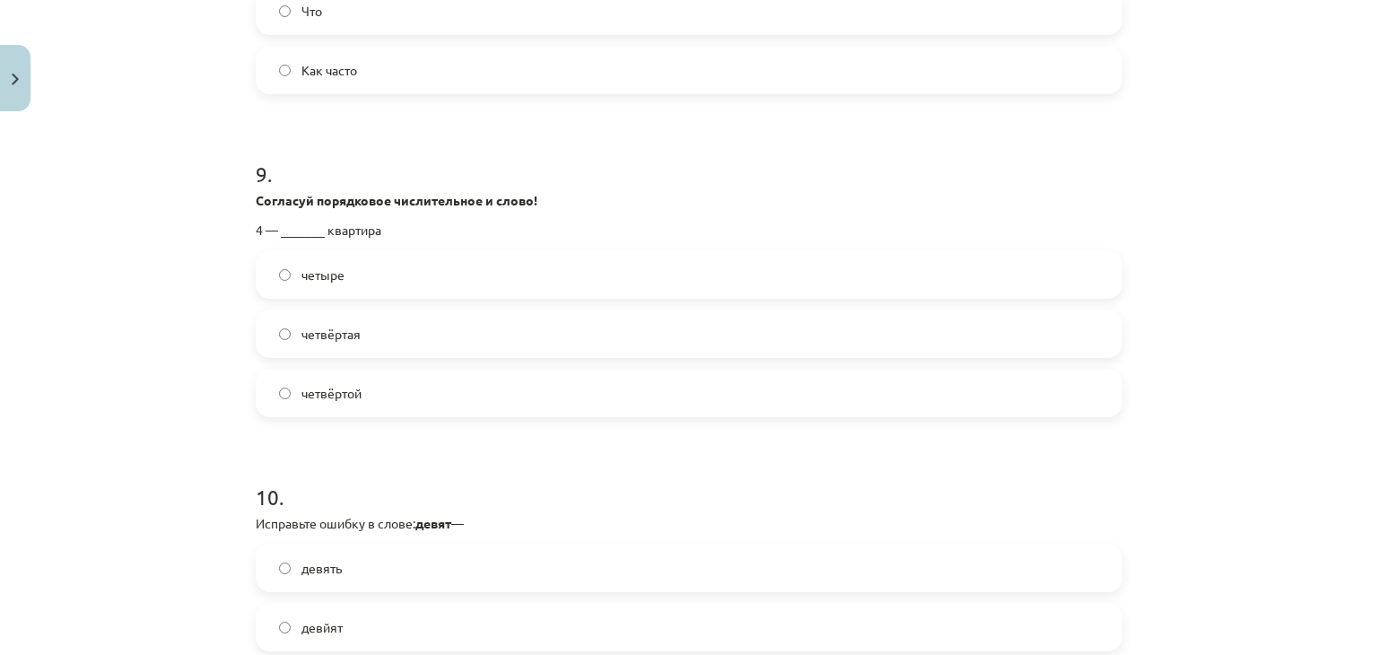
scroll to position [2789, 0]
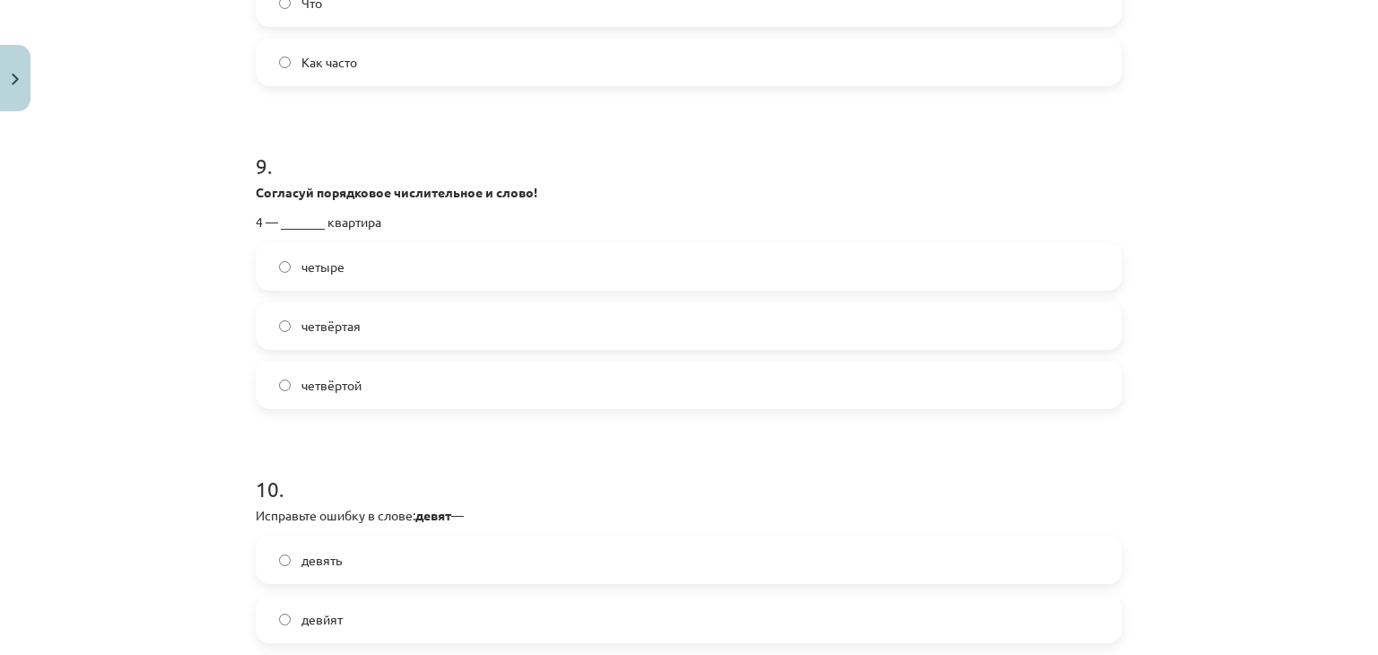
click at [361, 335] on label "четвёртая" at bounding box center [688, 325] width 863 height 45
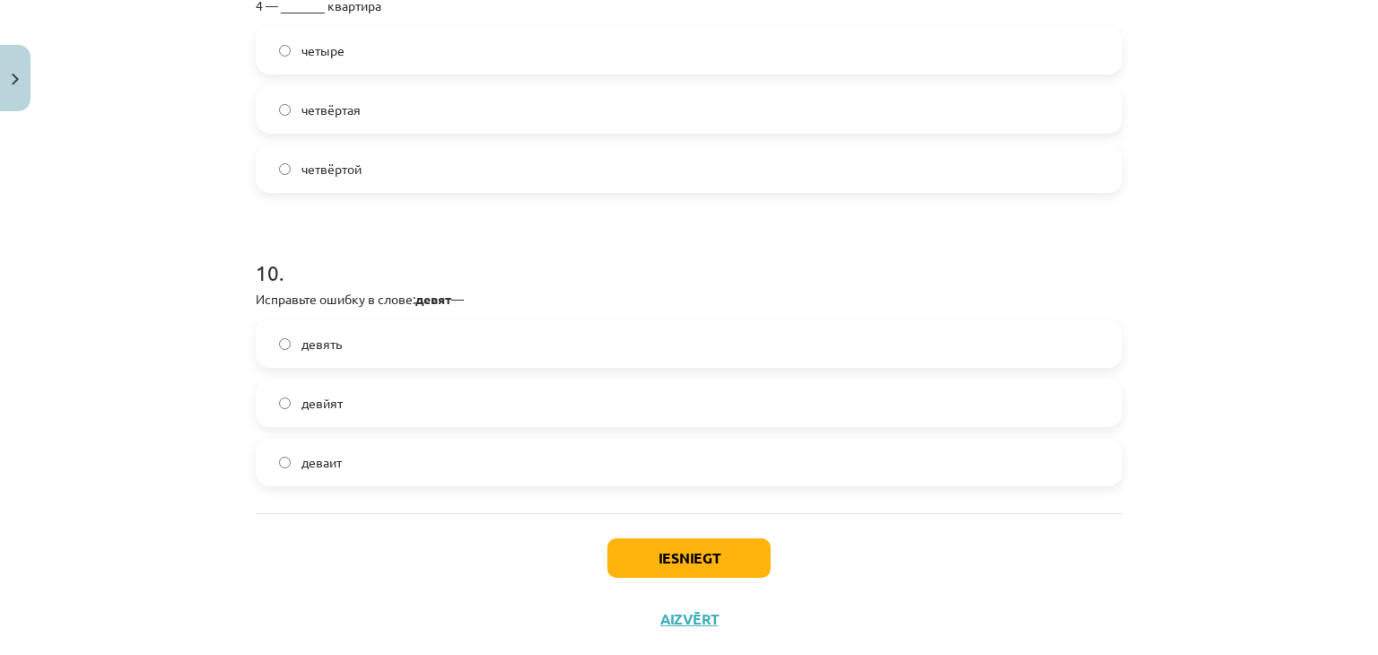
scroll to position [3017, 0]
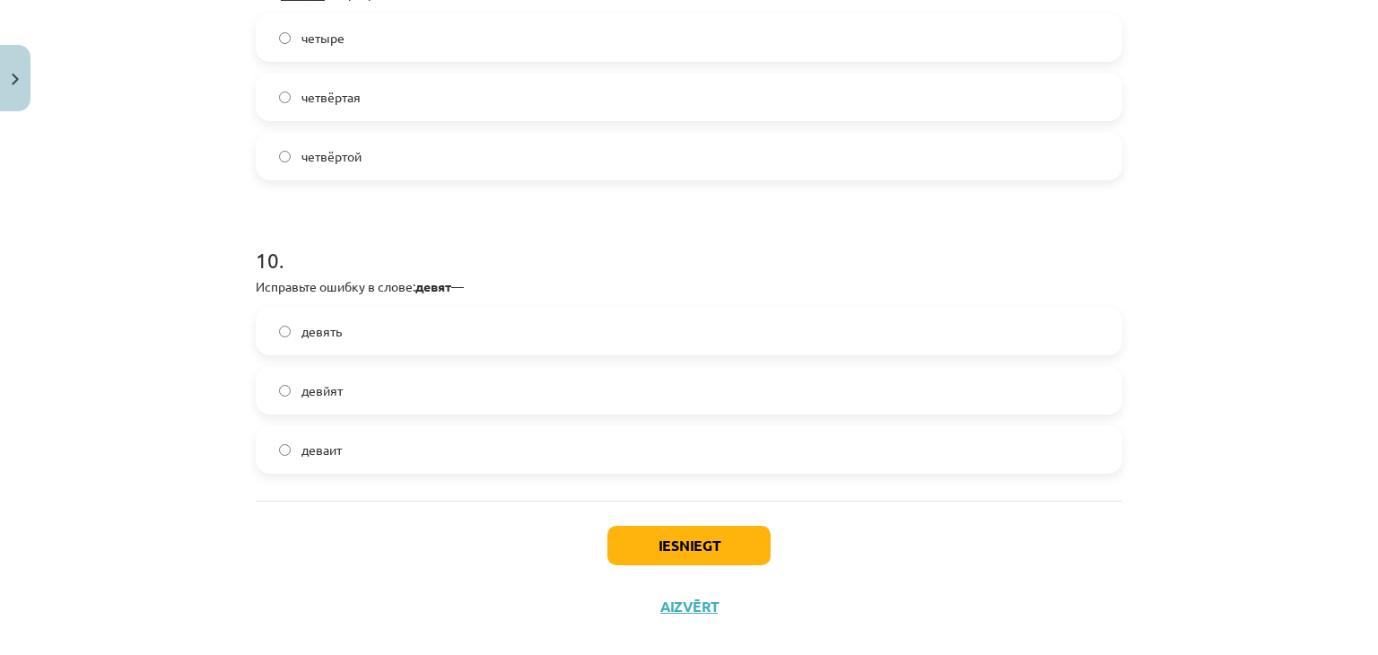
click at [388, 327] on label "девять" at bounding box center [688, 331] width 863 height 45
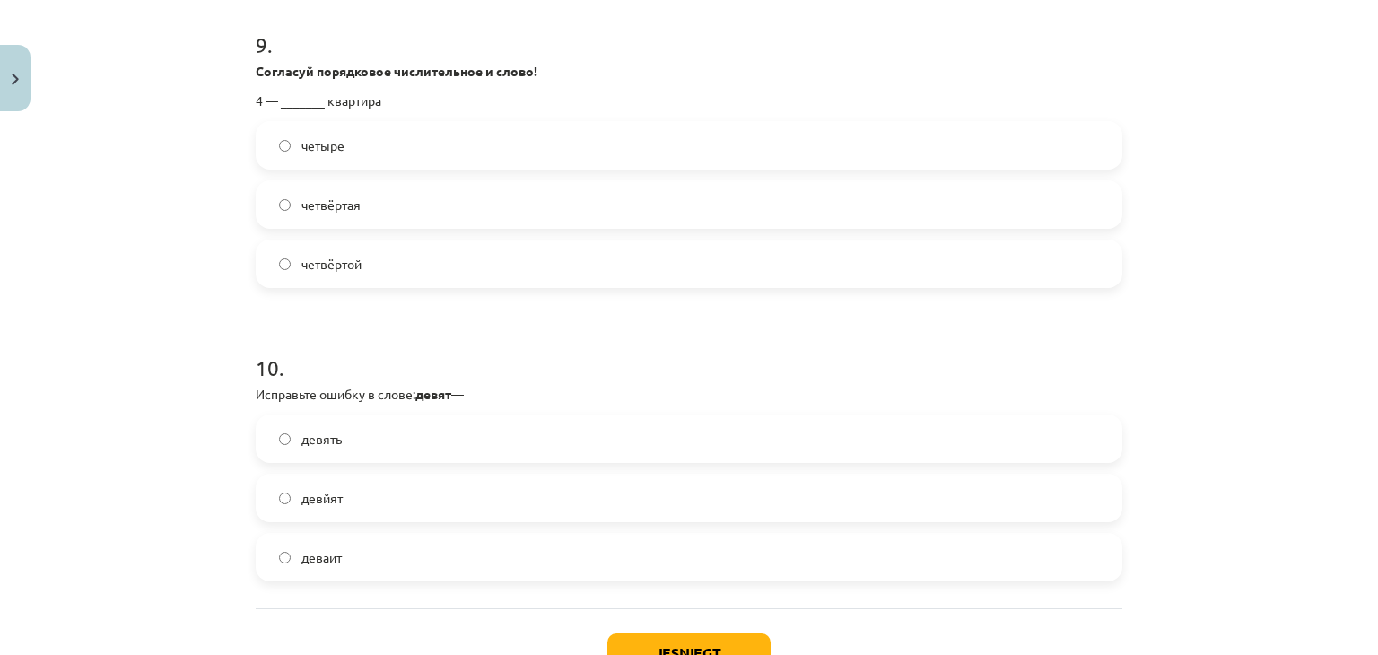
scroll to position [2945, 0]
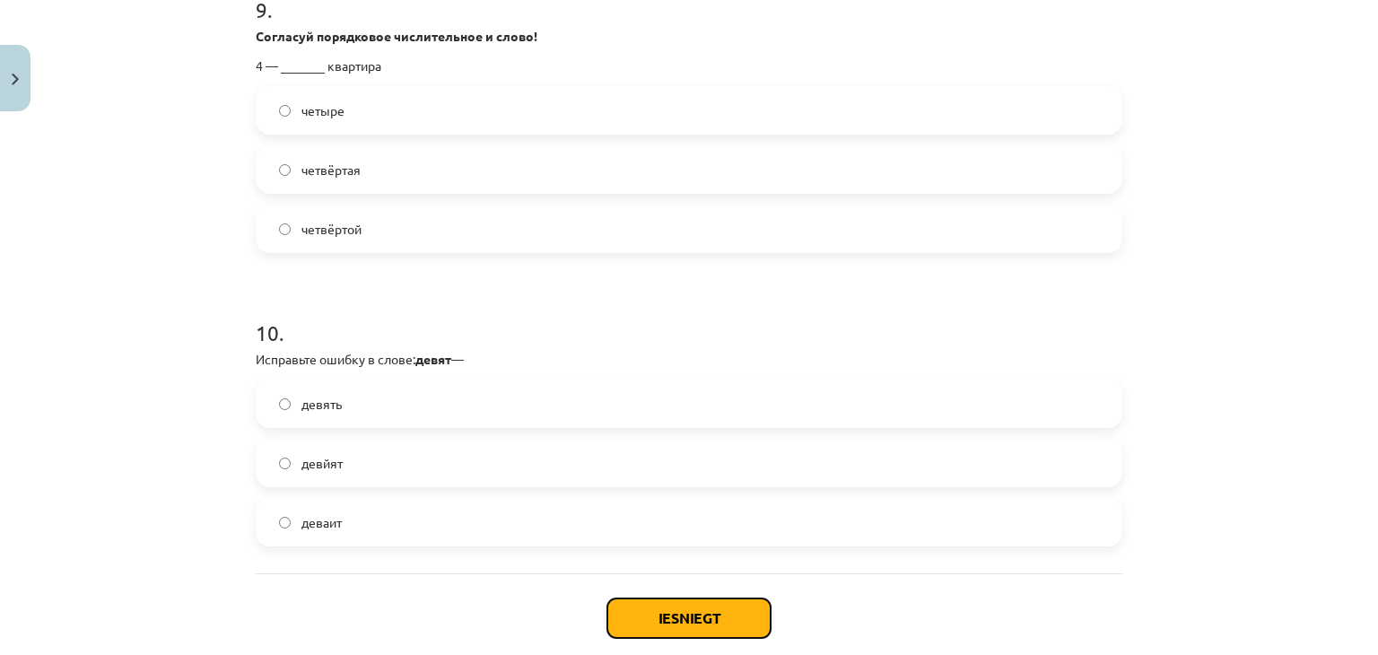
click at [676, 611] on button "Iesniegt" at bounding box center [688, 617] width 163 height 39
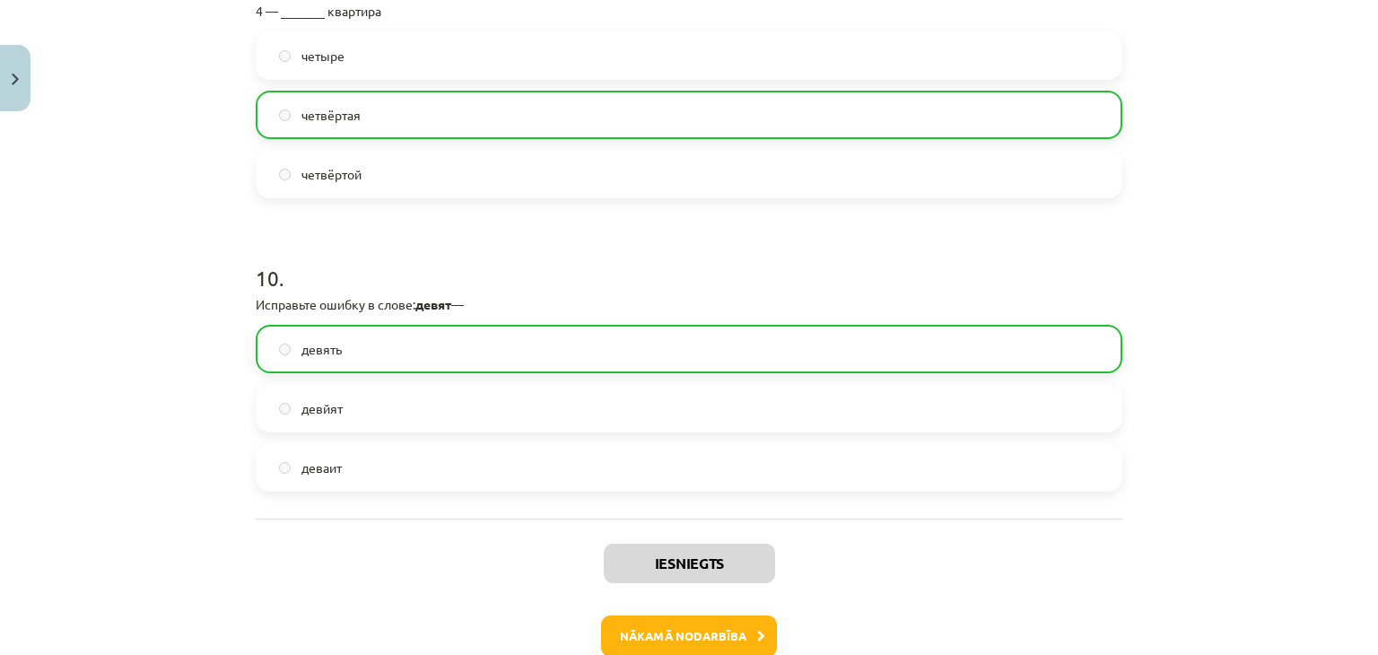
scroll to position [3100, 0]
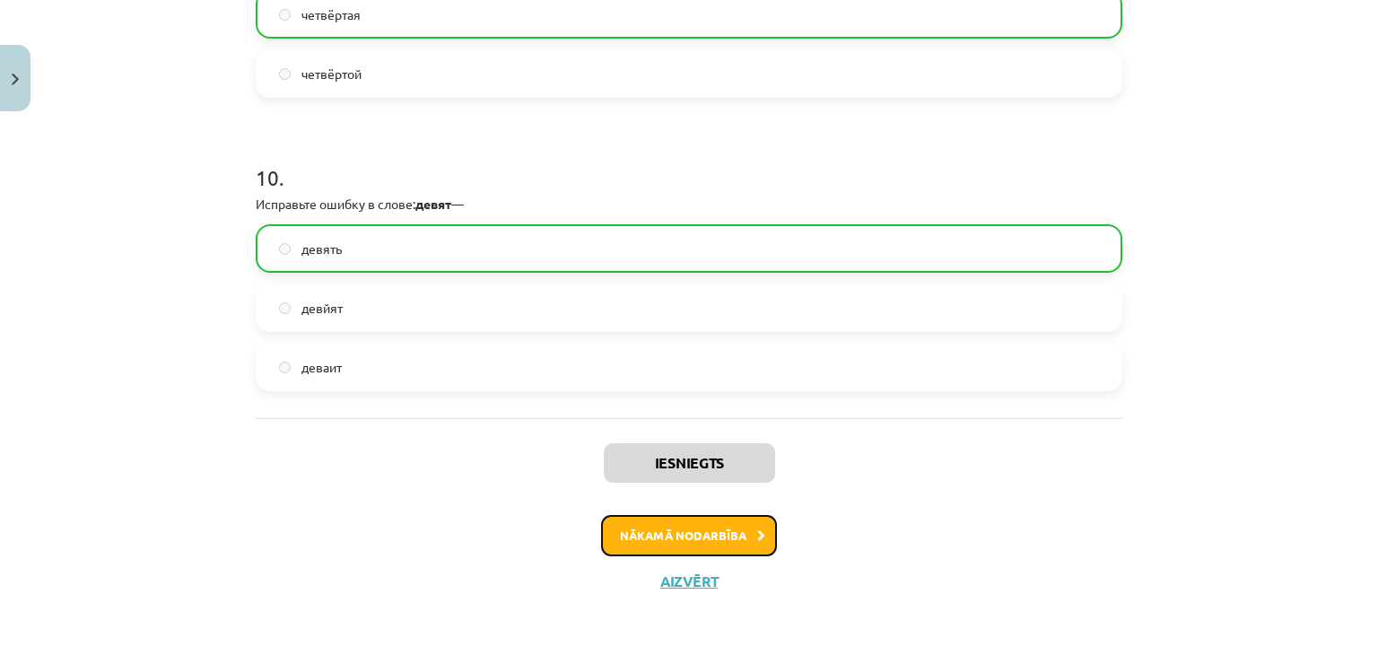
click at [713, 524] on button "Nākamā nodarbība" at bounding box center [689, 535] width 176 height 41
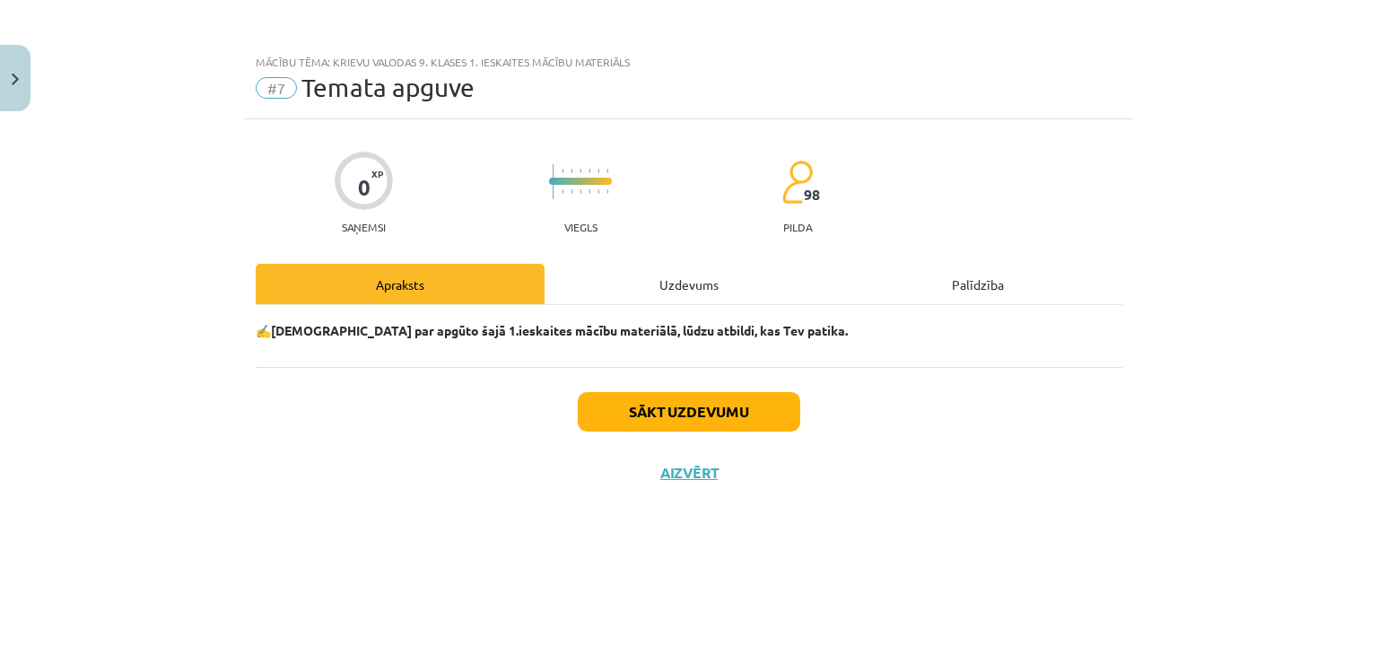
scroll to position [0, 0]
click at [678, 410] on button "Sākt uzdevumu" at bounding box center [689, 411] width 222 height 39
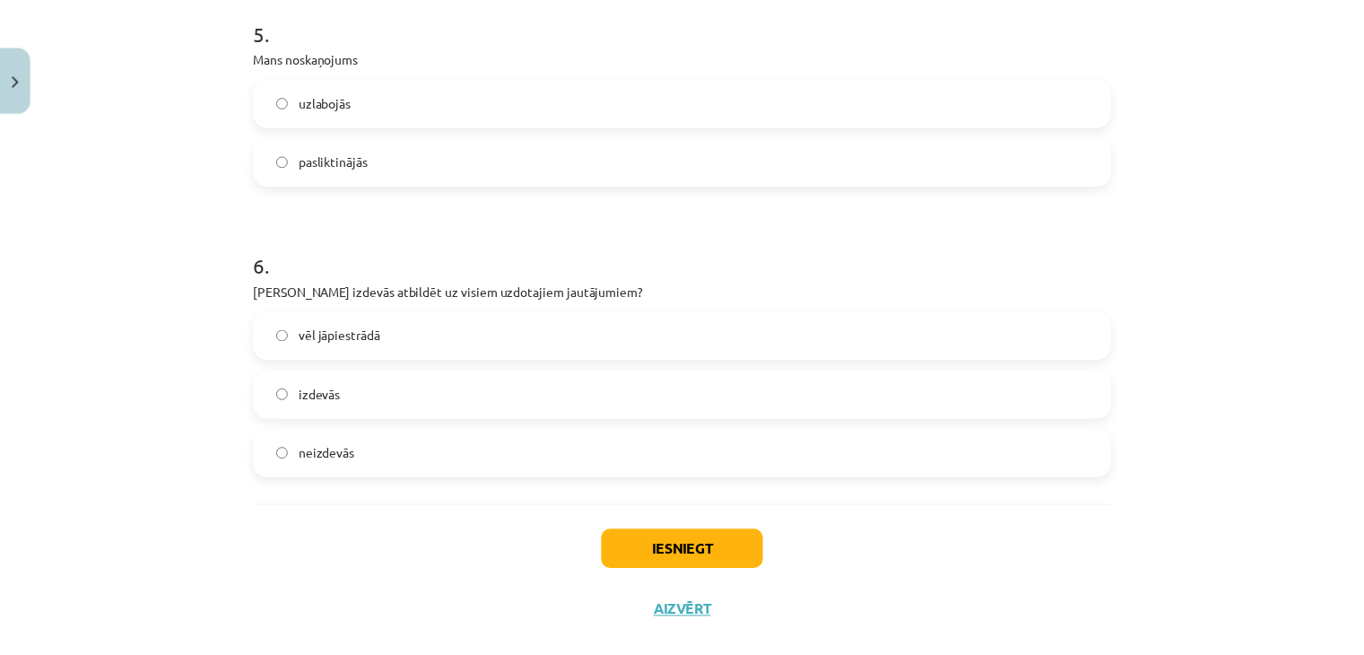
scroll to position [1583, 0]
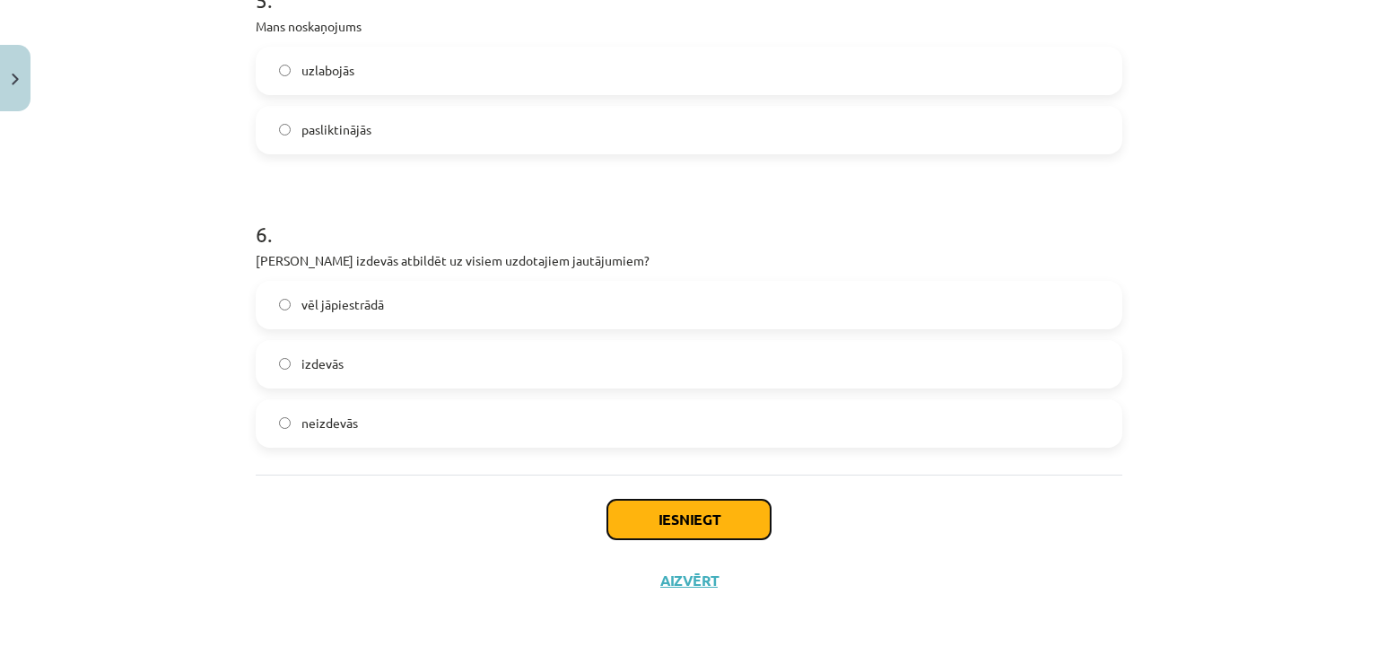
click at [728, 525] on button "Iesniegt" at bounding box center [688, 519] width 163 height 39
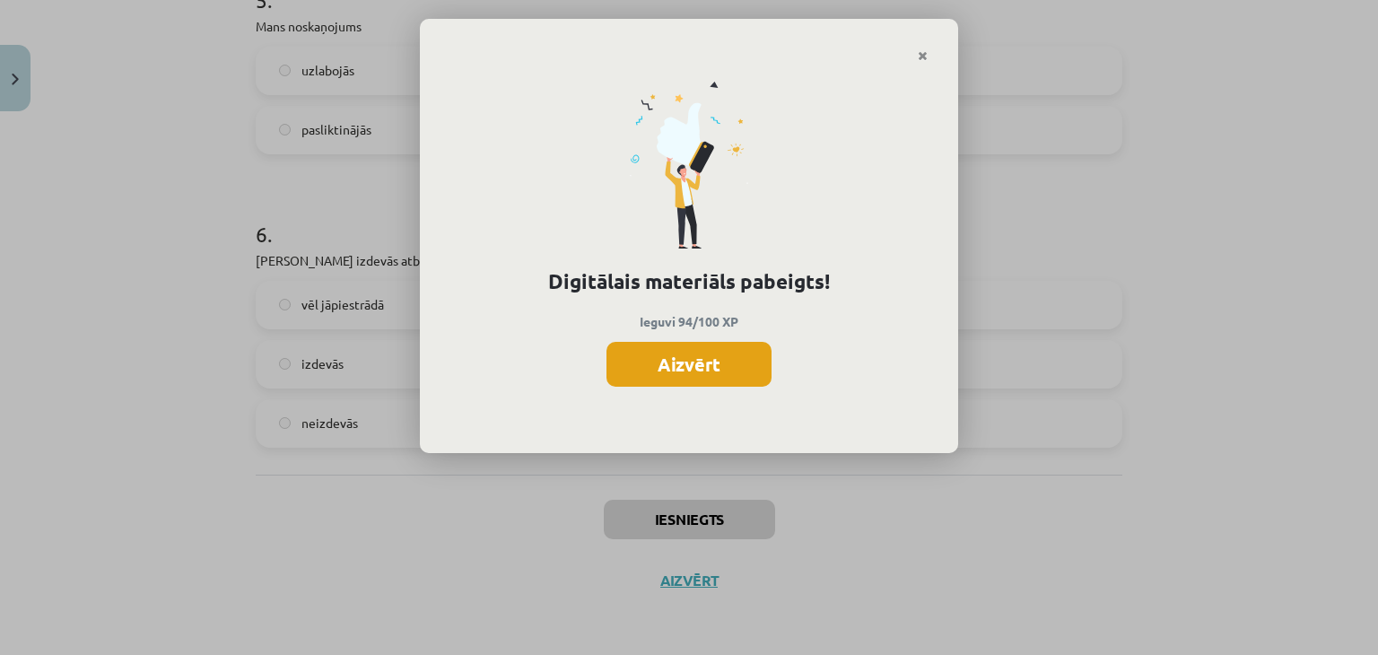
click at [670, 363] on button "Aizvērt" at bounding box center [688, 364] width 165 height 45
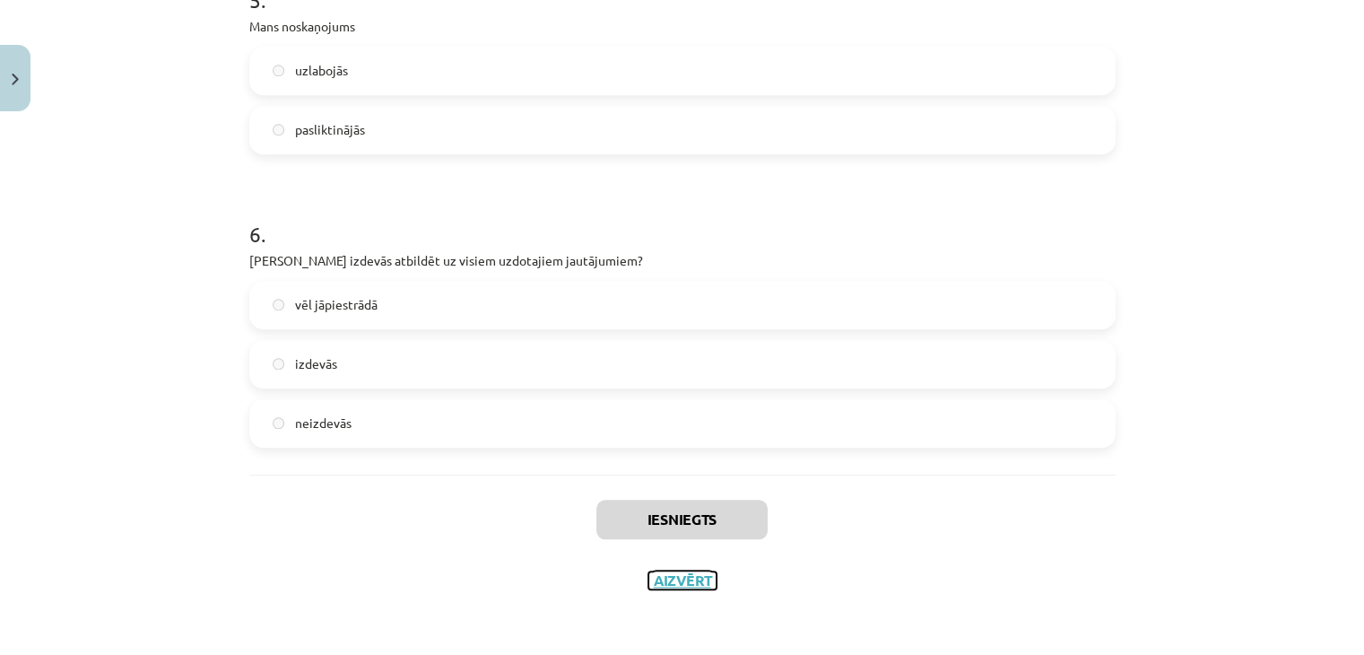
click at [692, 584] on button "Aizvērt" at bounding box center [683, 580] width 68 height 18
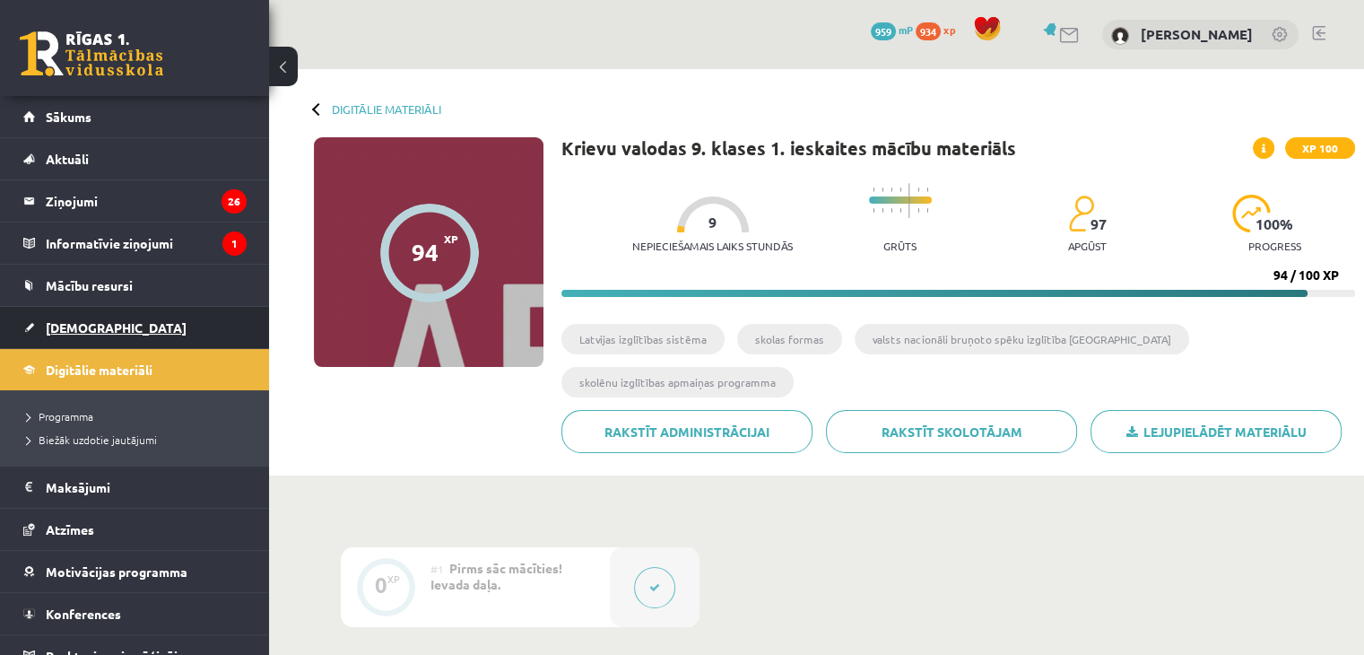
click at [80, 330] on span "[DEMOGRAPHIC_DATA]" at bounding box center [116, 327] width 141 height 16
